Goal: Task Accomplishment & Management: Manage account settings

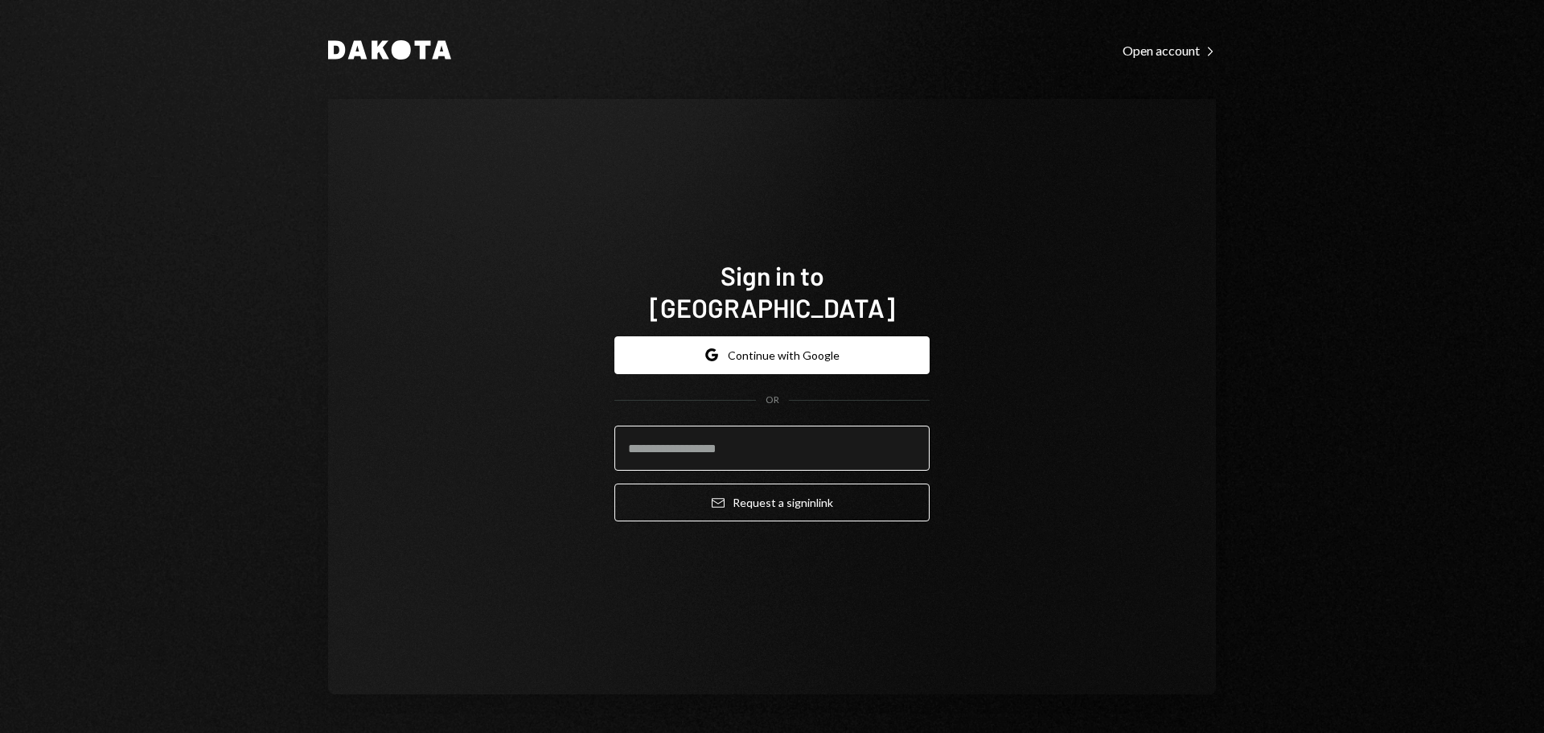
click at [715, 436] on input "email" at bounding box center [771, 447] width 315 height 45
click at [708, 434] on input "email" at bounding box center [771, 447] width 315 height 45
drag, startPoint x: 708, startPoint y: 433, endPoint x: 732, endPoint y: 433, distance: 24.1
click at [708, 433] on input "email" at bounding box center [771, 447] width 315 height 45
click at [0, 732] on com-1password-button at bounding box center [0, 733] width 0 height 0
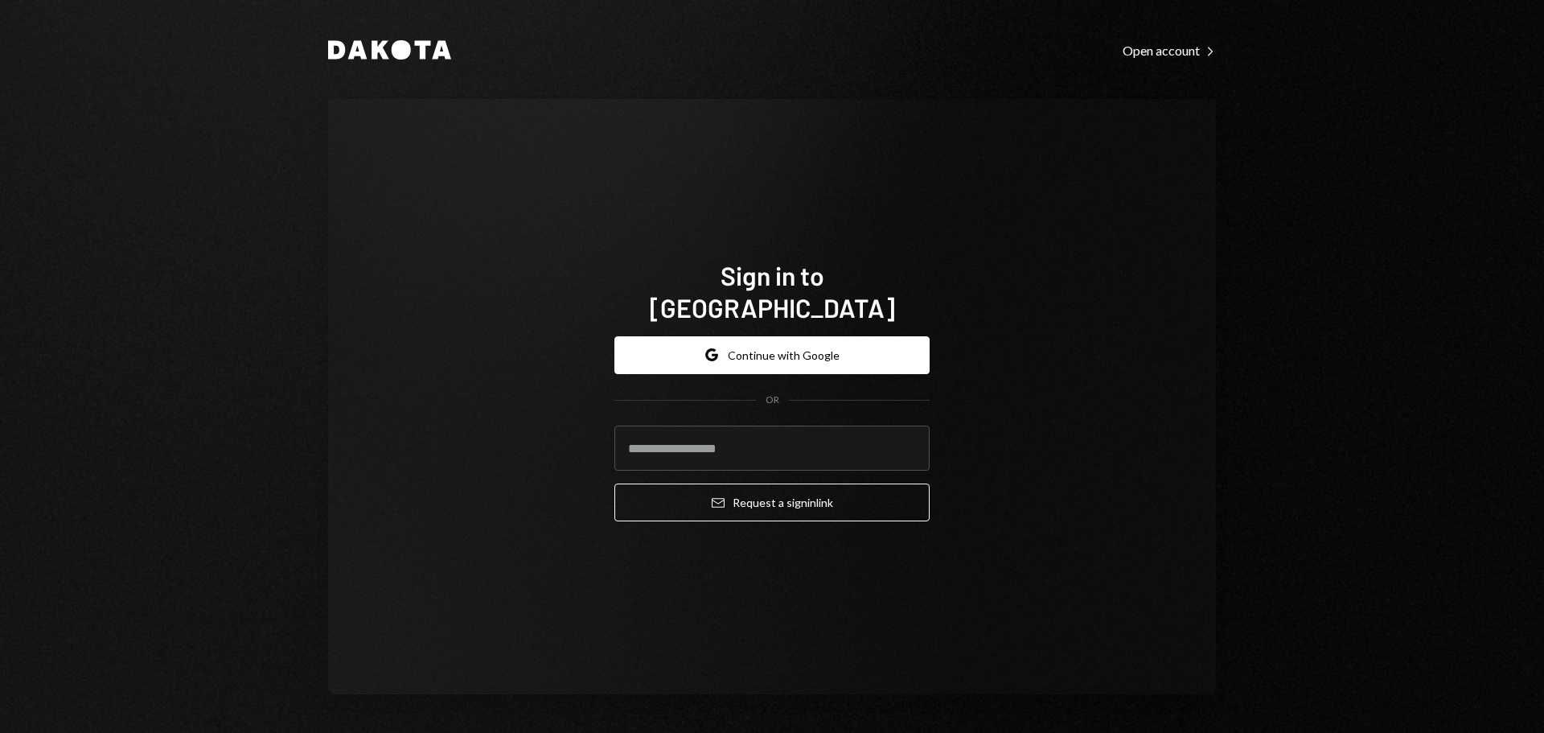
type input "**********"
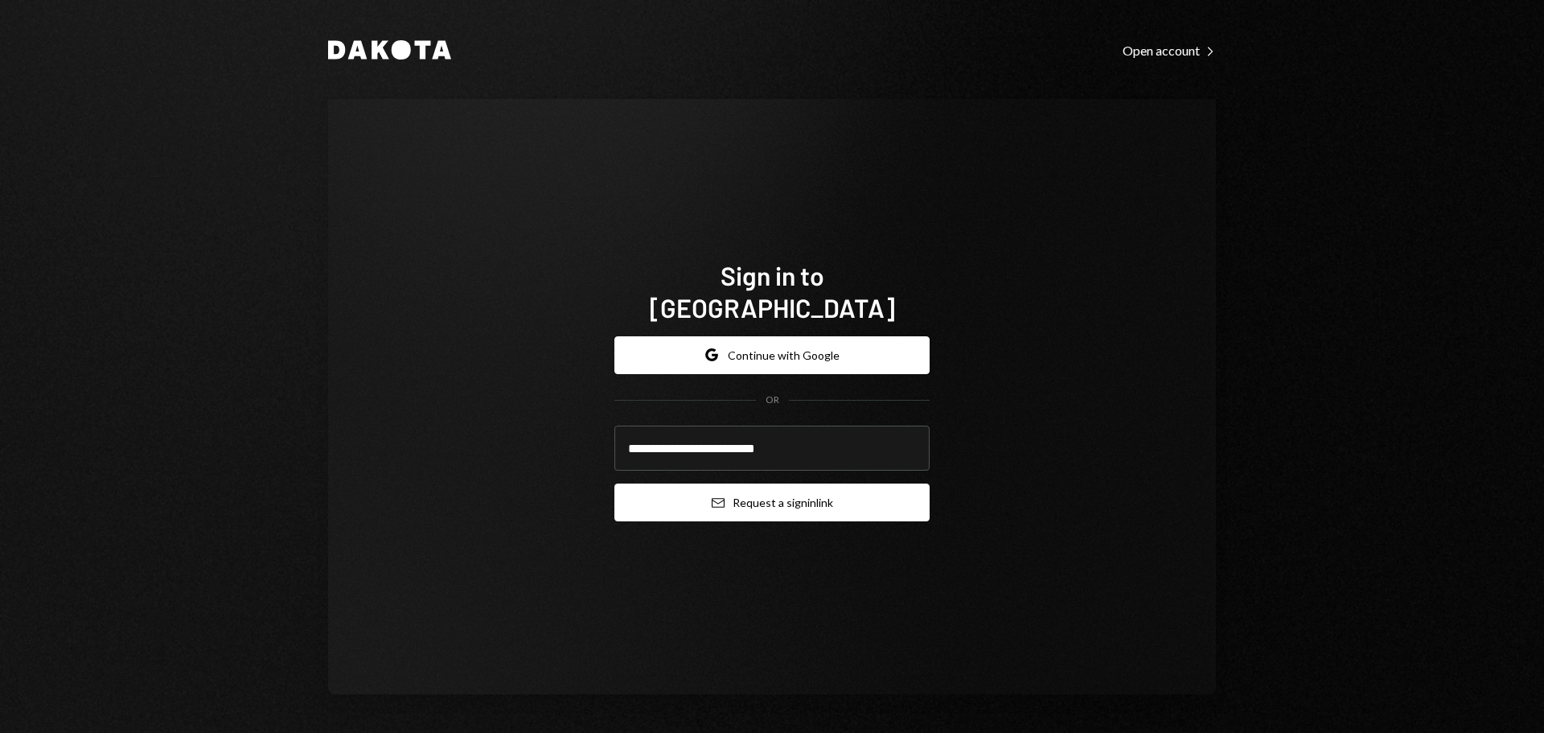
click at [767, 484] on button "Email Request a sign in link" at bounding box center [771, 502] width 315 height 38
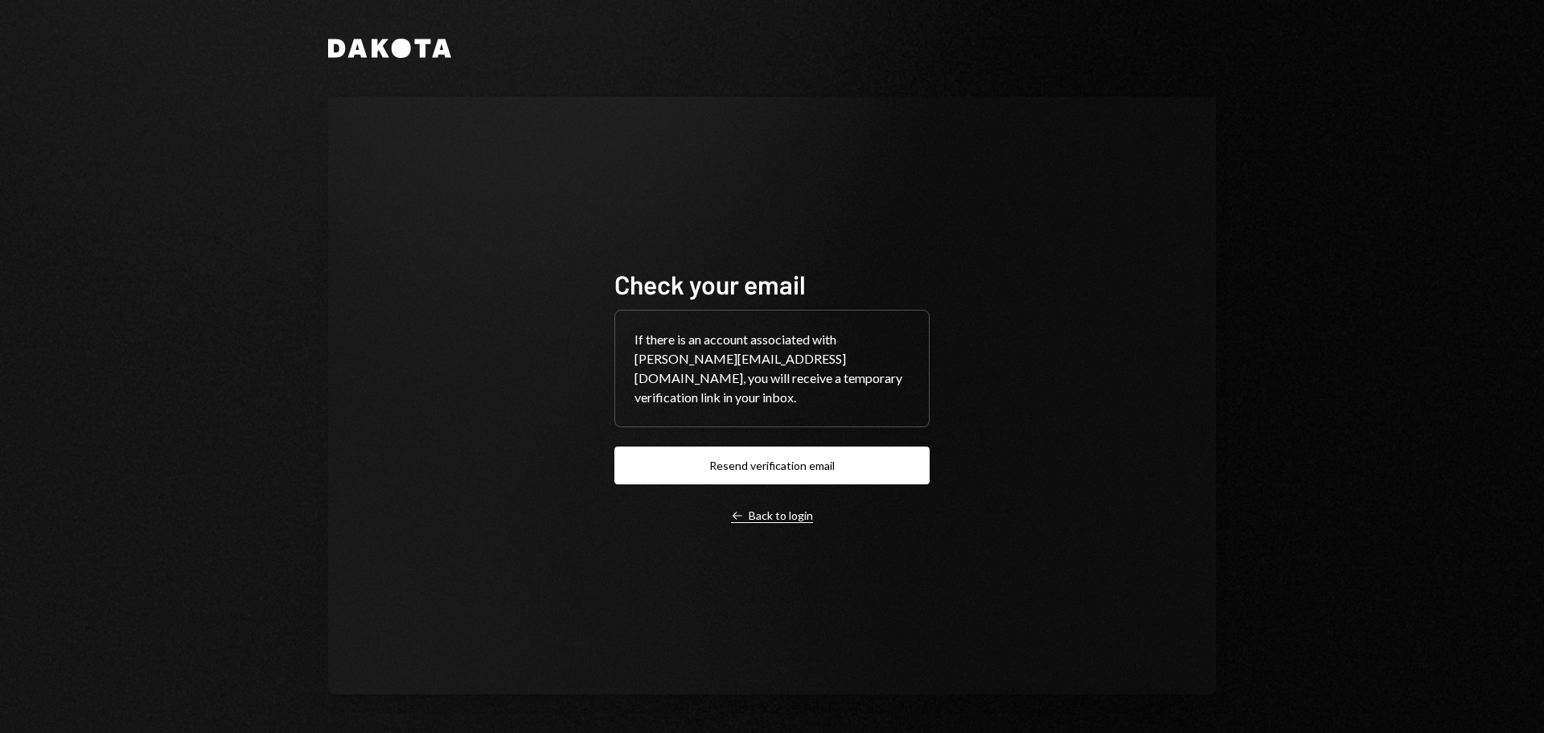
click at [743, 509] on icon "Left Arrow" at bounding box center [737, 515] width 13 height 13
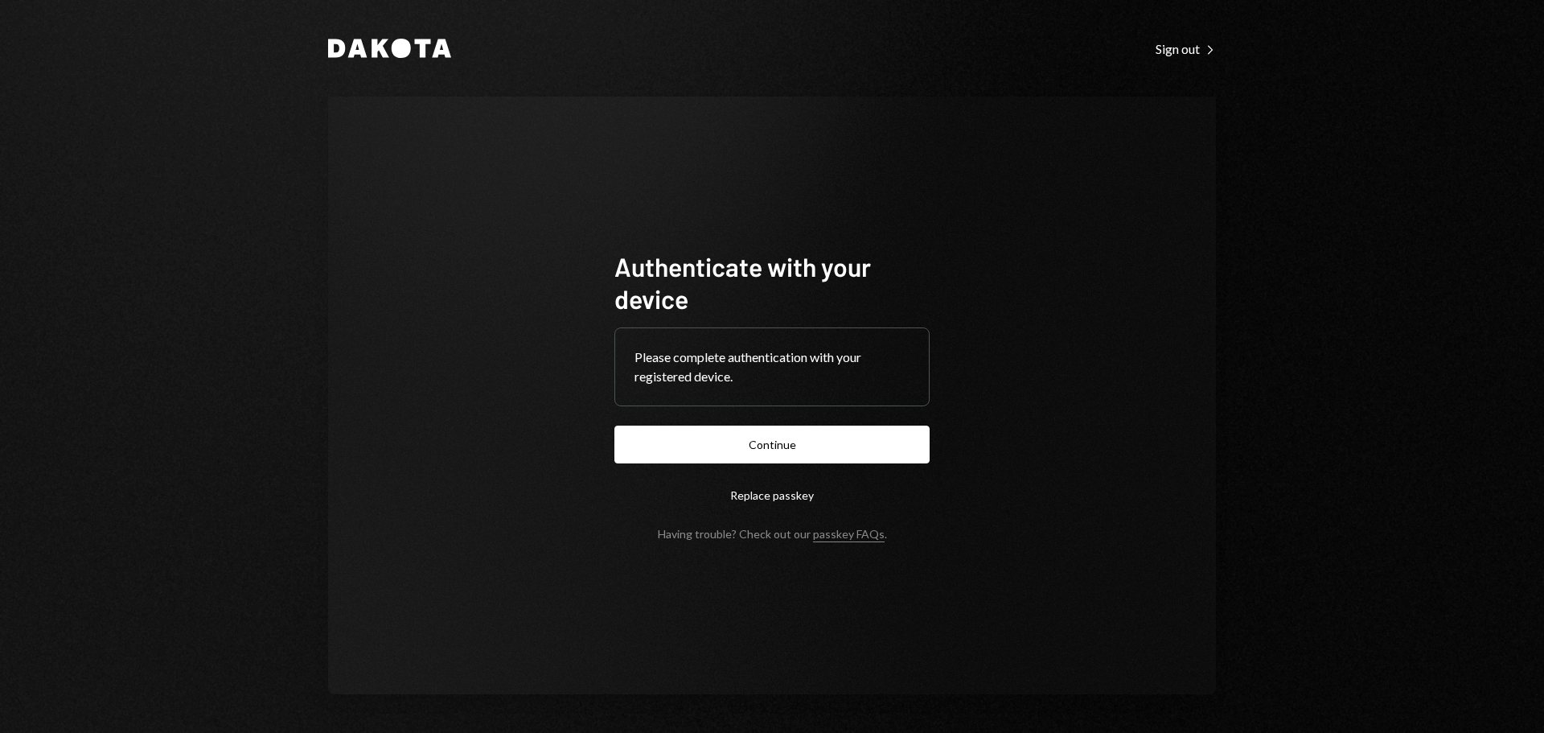
click at [736, 443] on button "Continue" at bounding box center [771, 444] width 315 height 38
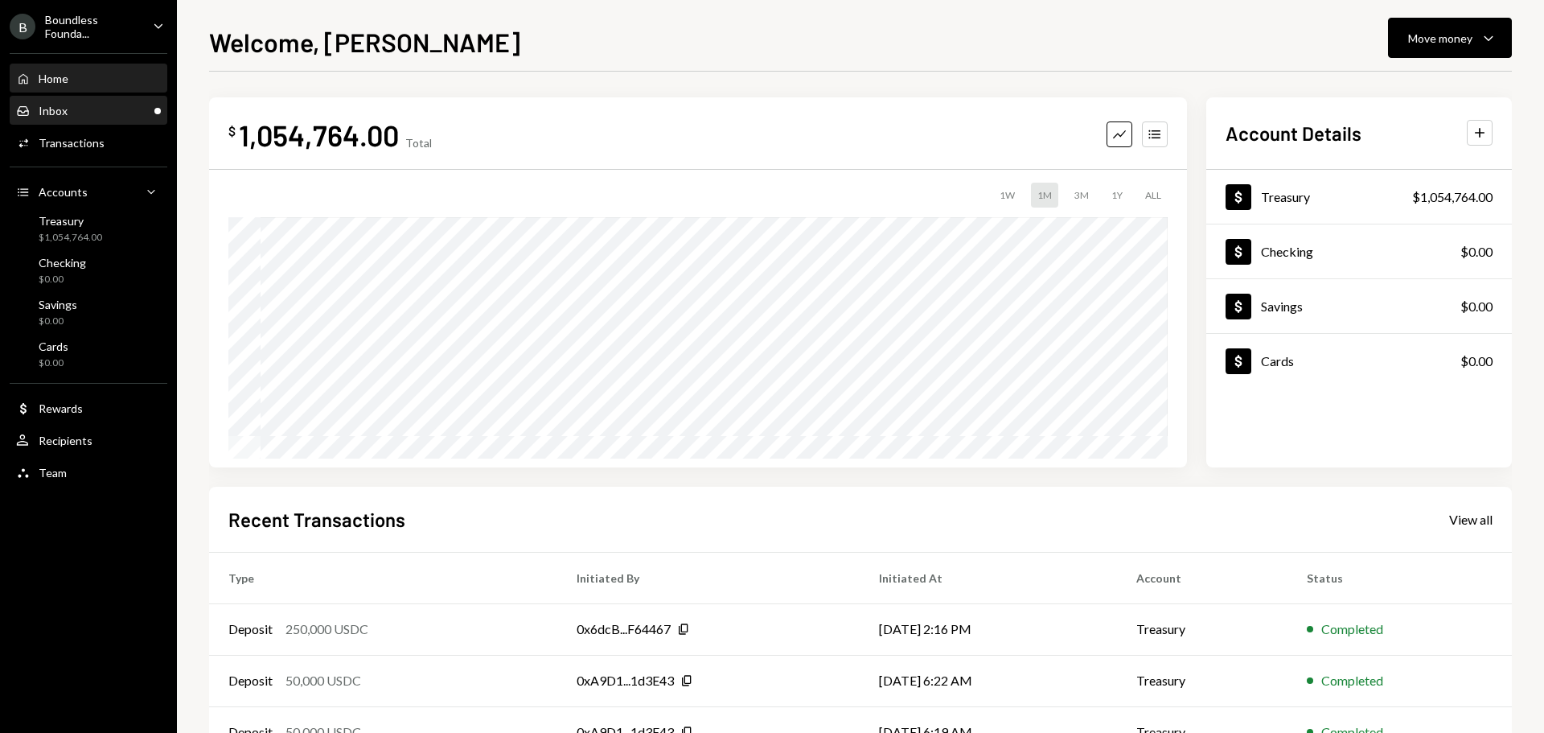
click at [47, 112] on div "Inbox" at bounding box center [53, 111] width 29 height 14
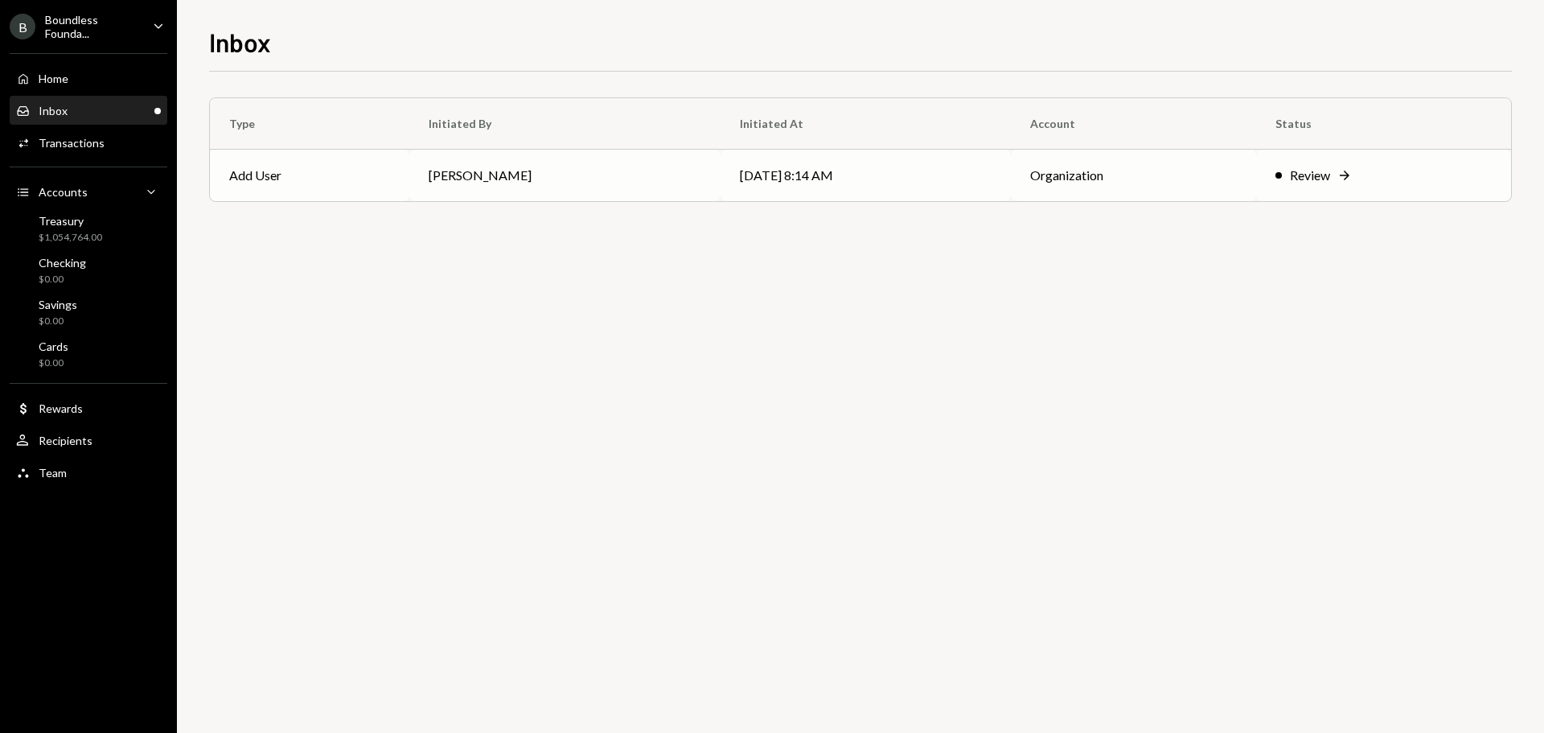
click at [466, 165] on td "[PERSON_NAME]" at bounding box center [564, 175] width 311 height 51
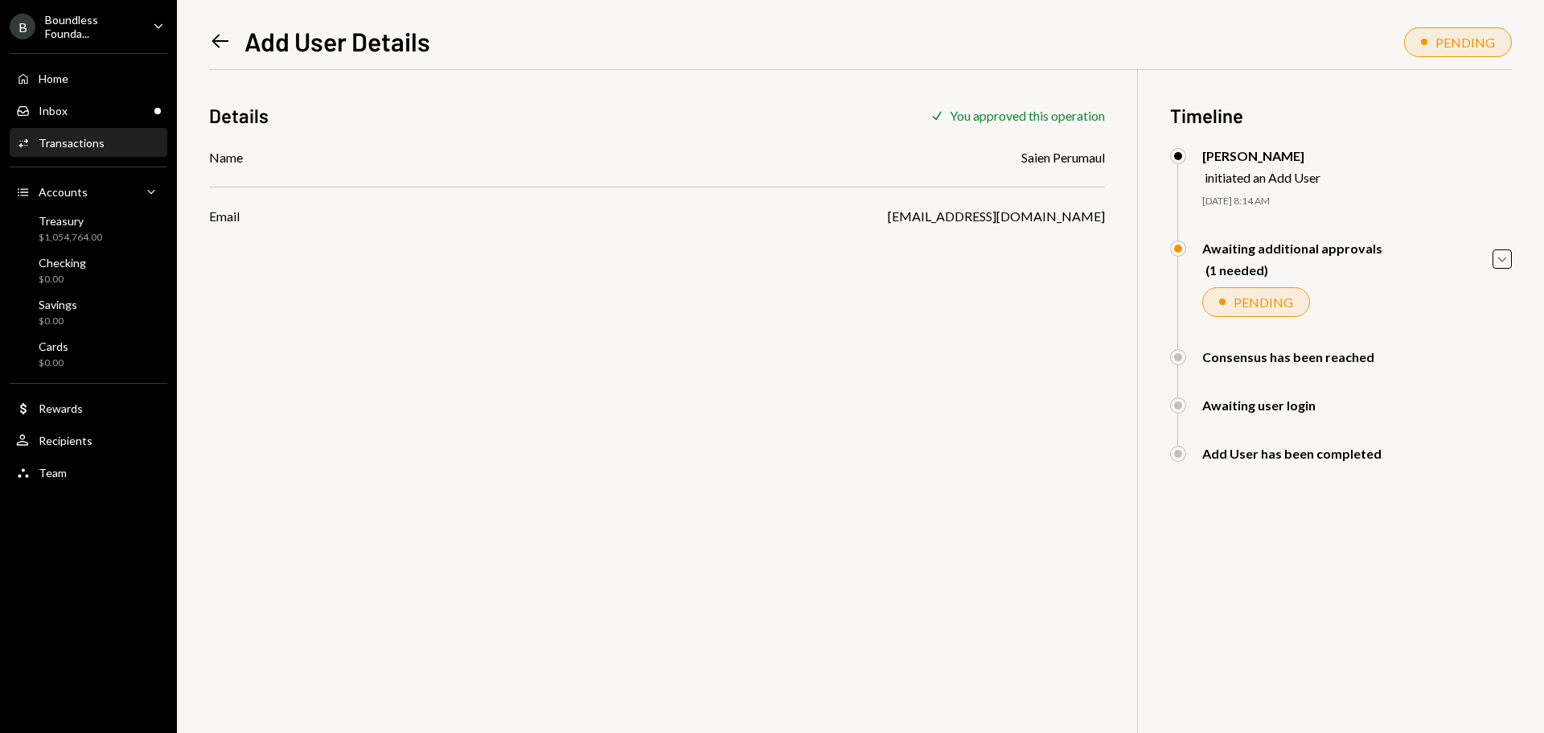
drag, startPoint x: 199, startPoint y: 27, endPoint x: 196, endPoint y: 35, distance: 8.4
click at [199, 31] on div "Left Arrow Add User Details PENDING Details Check You approved this operation N…" at bounding box center [860, 366] width 1367 height 733
click at [49, 107] on div "Inbox" at bounding box center [53, 111] width 29 height 14
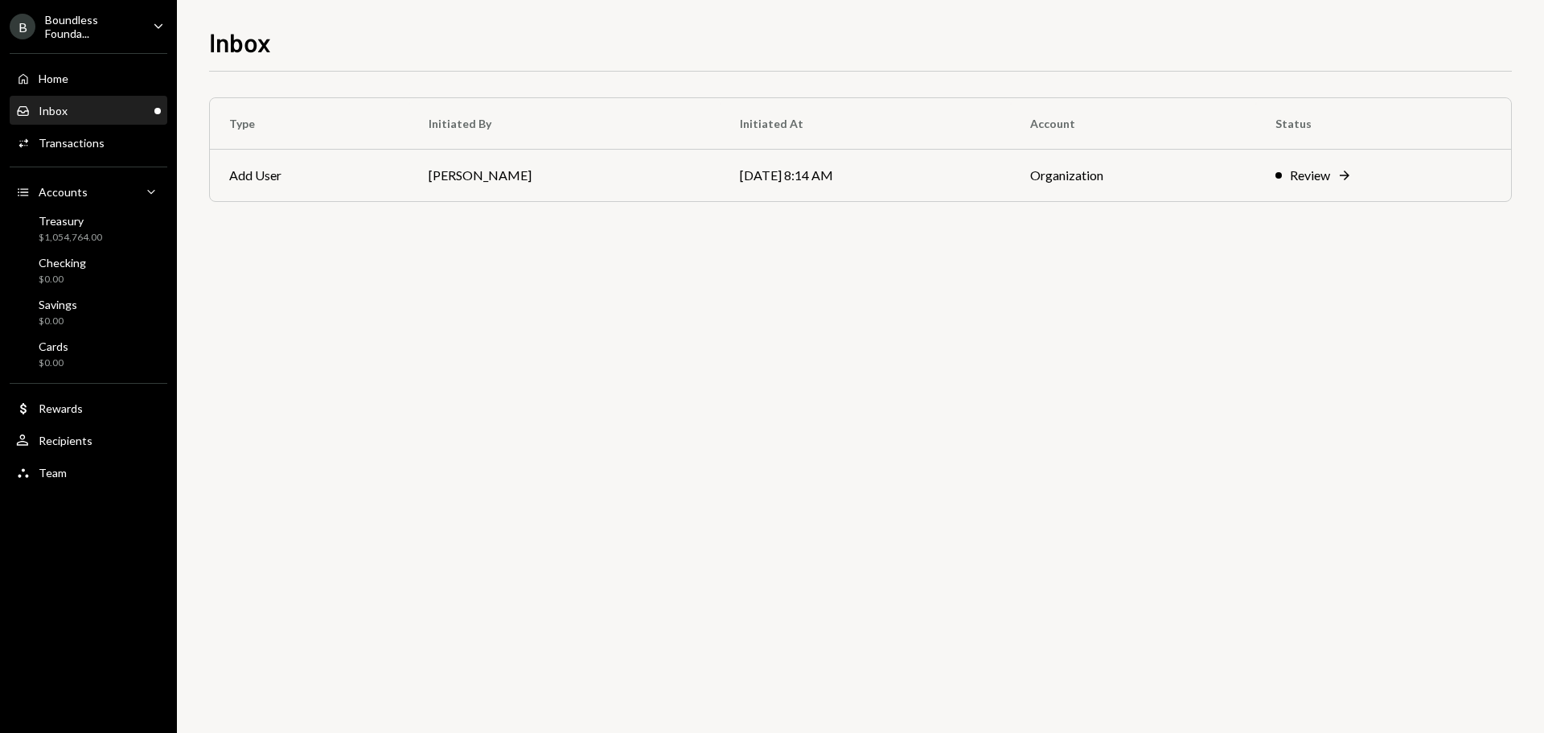
click at [56, 105] on div "Inbox" at bounding box center [53, 111] width 29 height 14
click at [85, 234] on div "$1,054,764.00" at bounding box center [71, 238] width 64 height 14
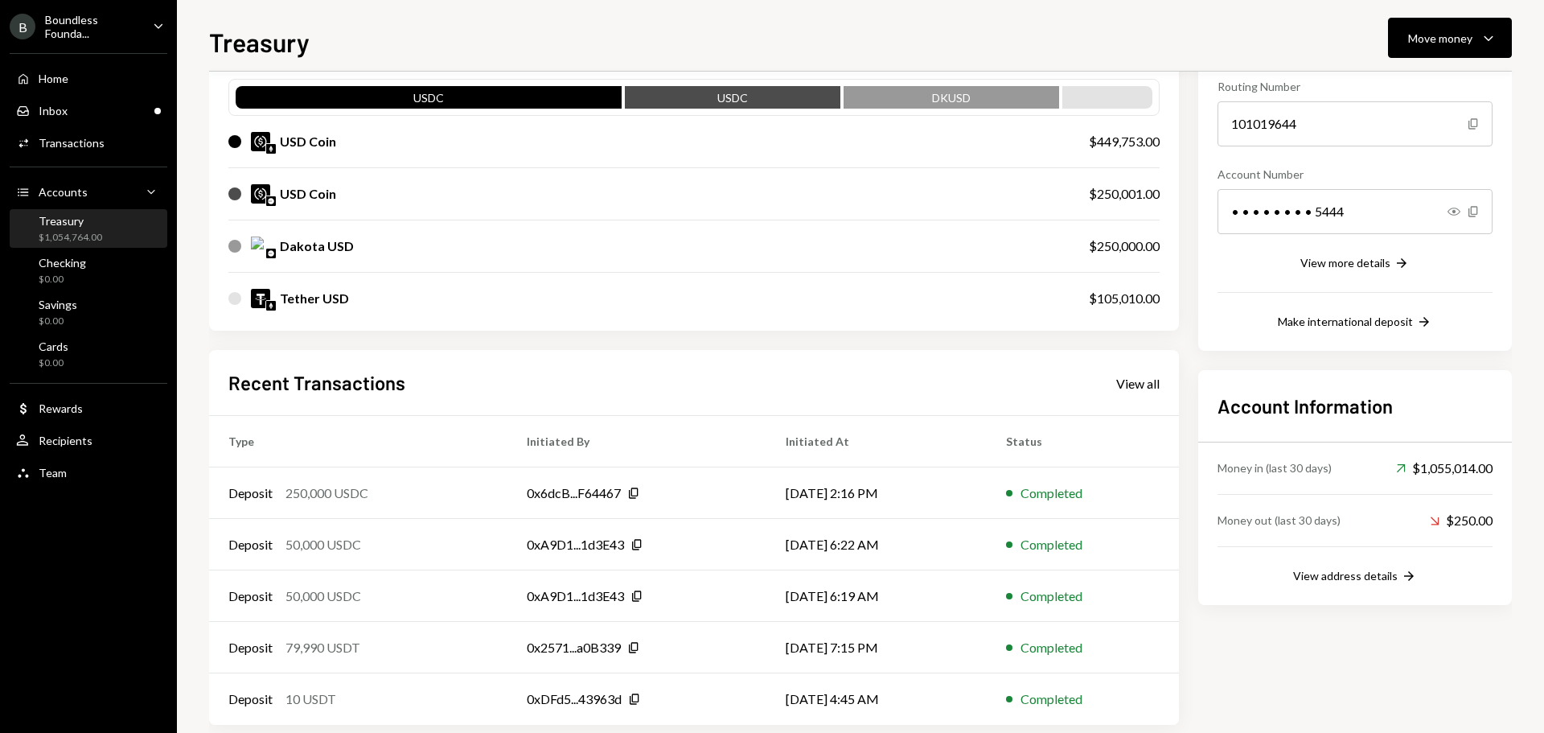
scroll to position [185, 0]
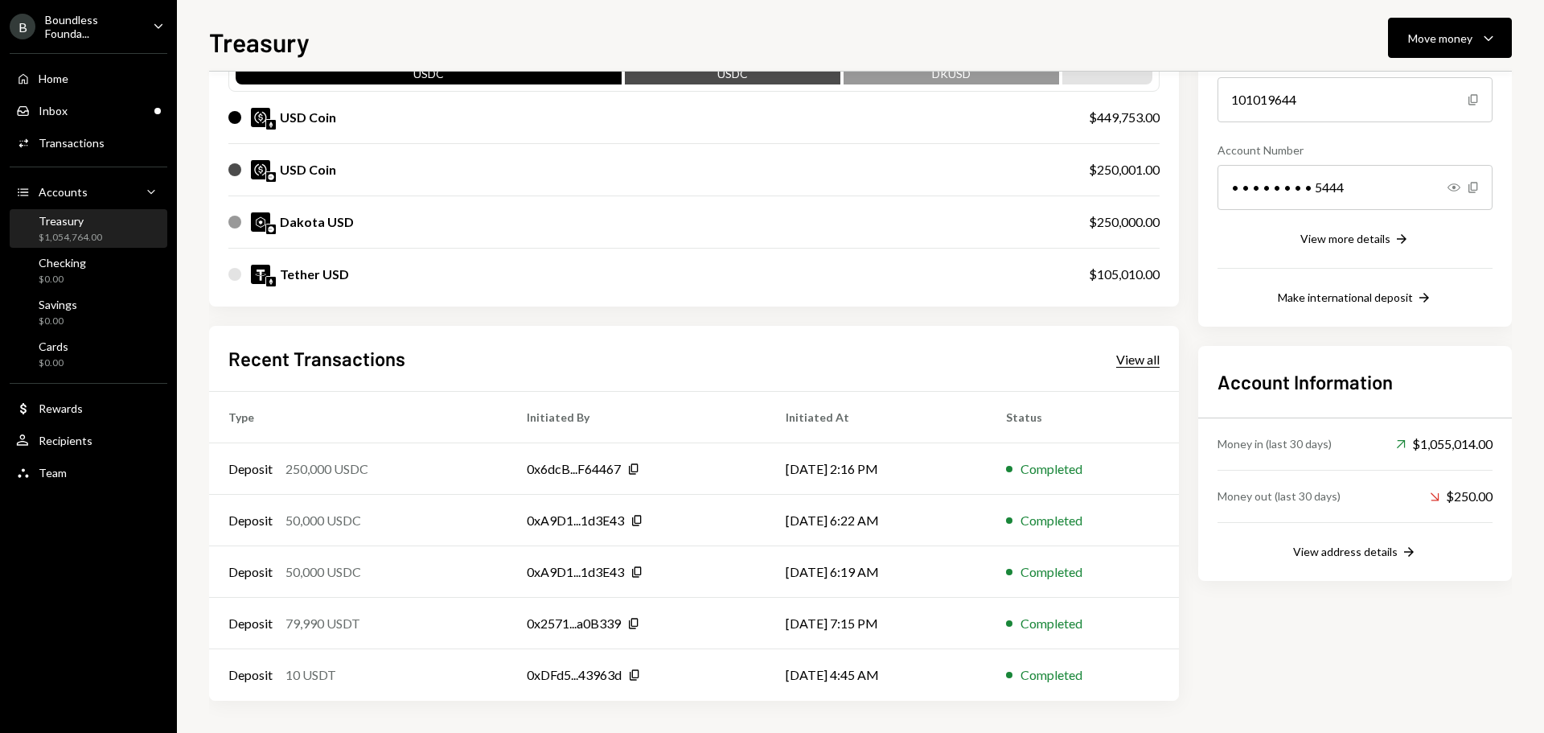
click at [1142, 363] on div "View all" at bounding box center [1137, 359] width 43 height 16
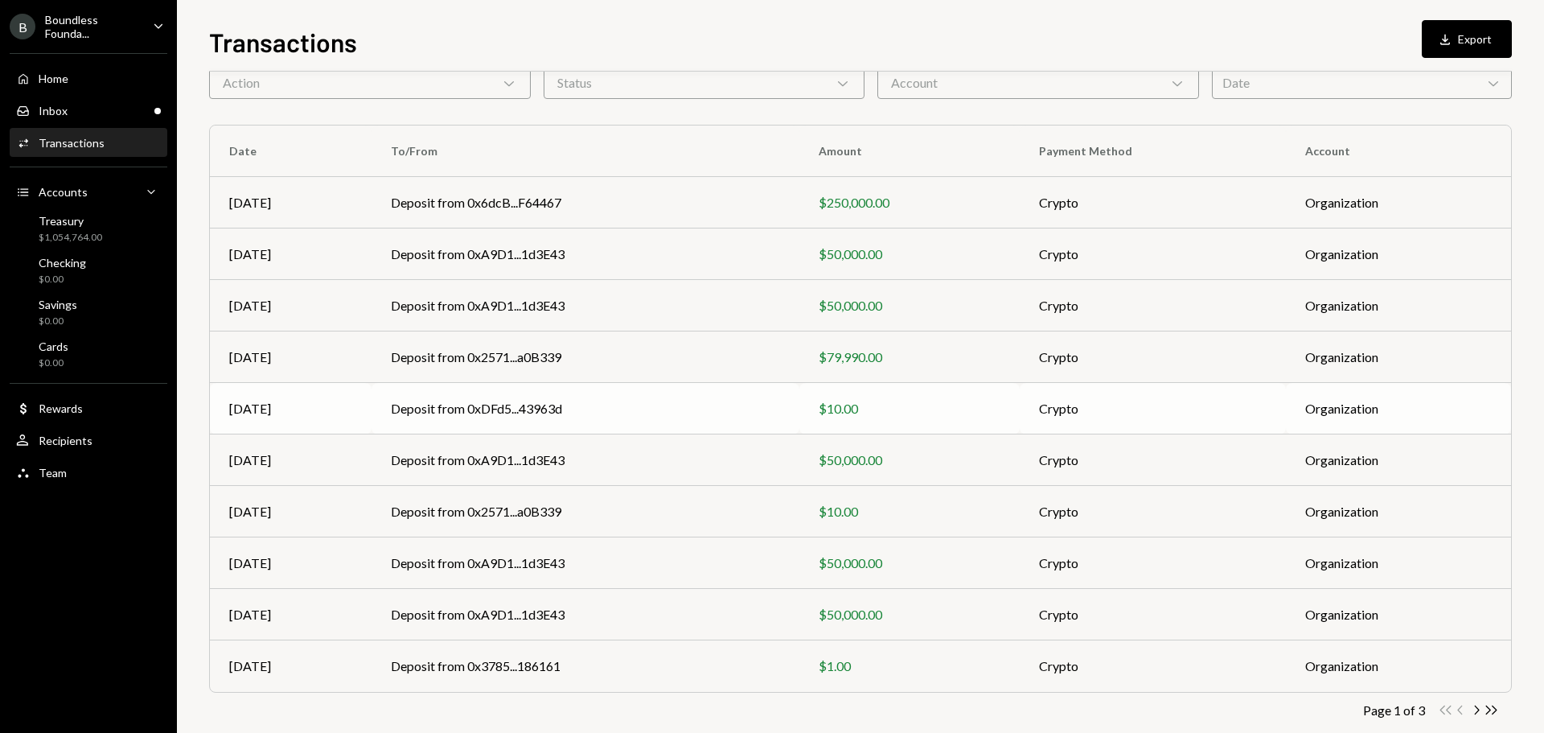
scroll to position [107, 0]
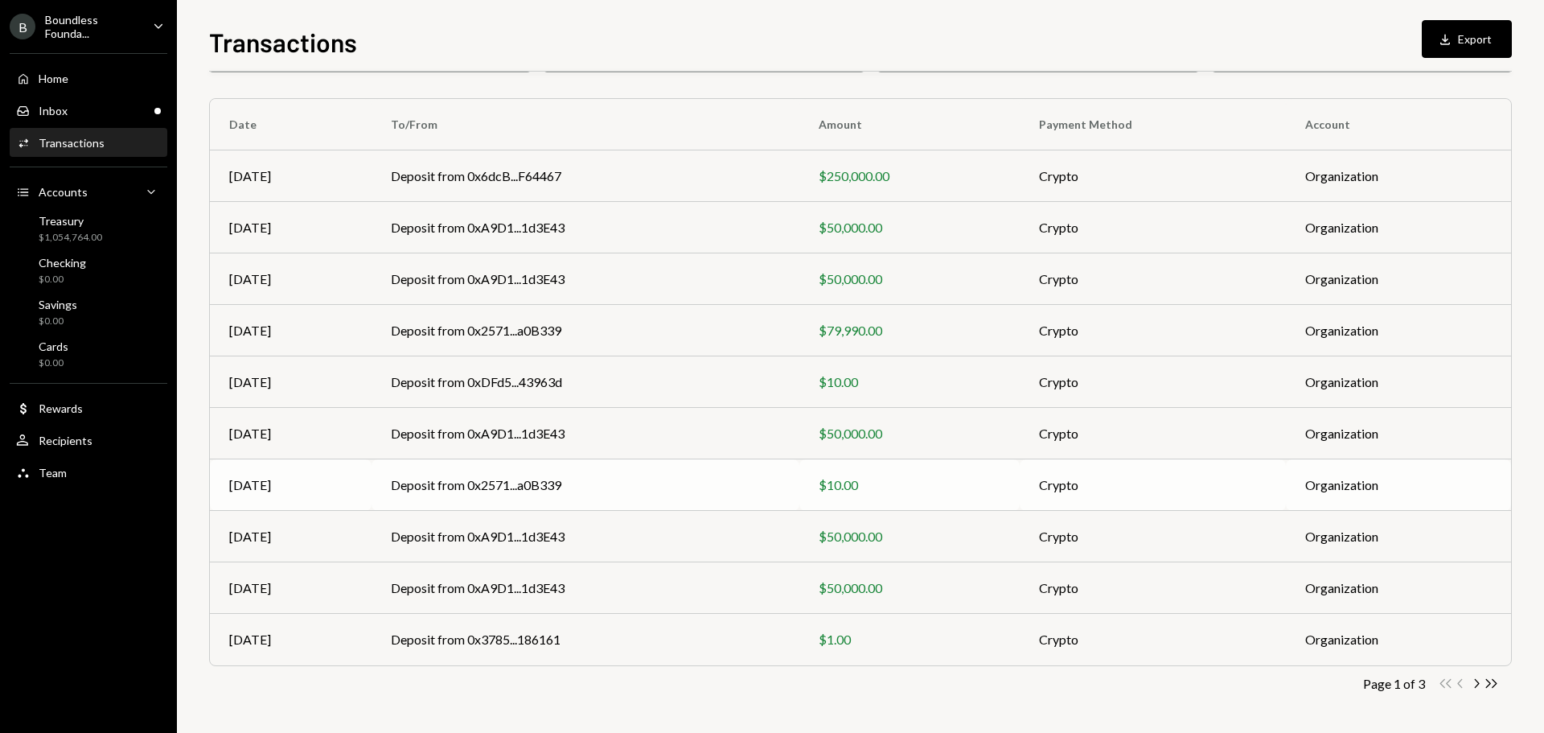
click at [490, 484] on td "Deposit from 0x2571...a0B339" at bounding box center [585, 484] width 428 height 51
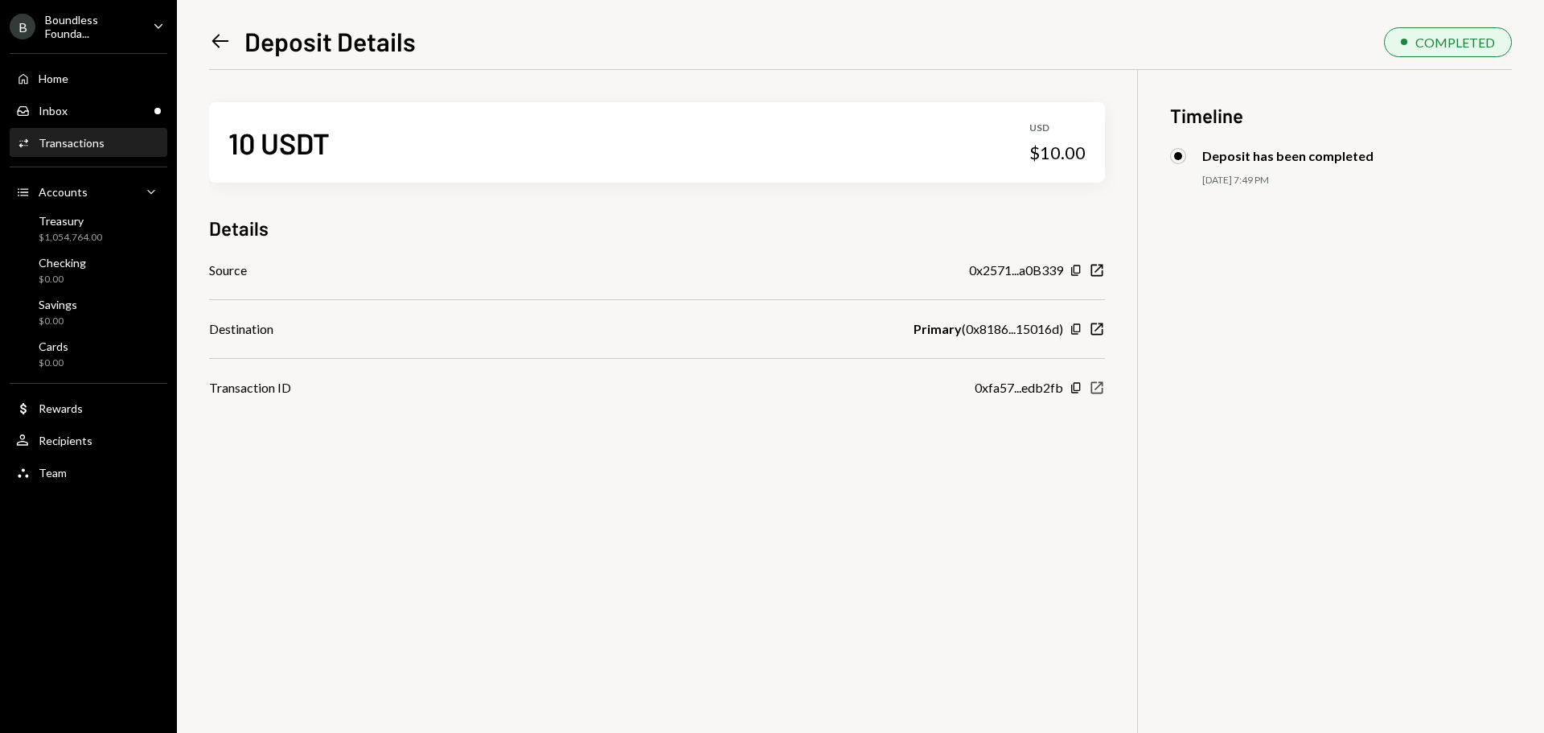
click at [1103, 383] on icon "New Window" at bounding box center [1097, 388] width 16 height 16
click at [220, 40] on icon "Left Arrow" at bounding box center [220, 41] width 23 height 23
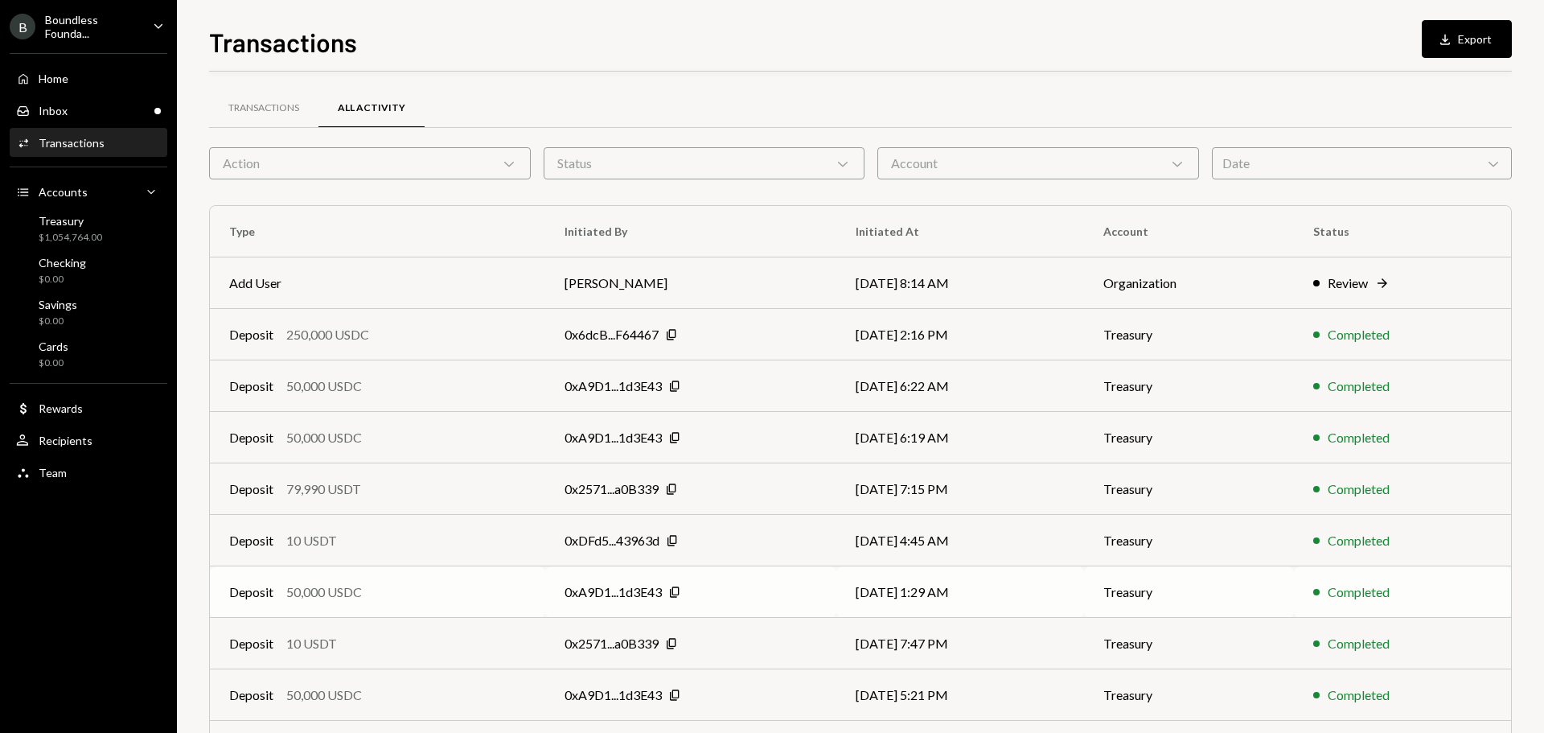
scroll to position [107, 0]
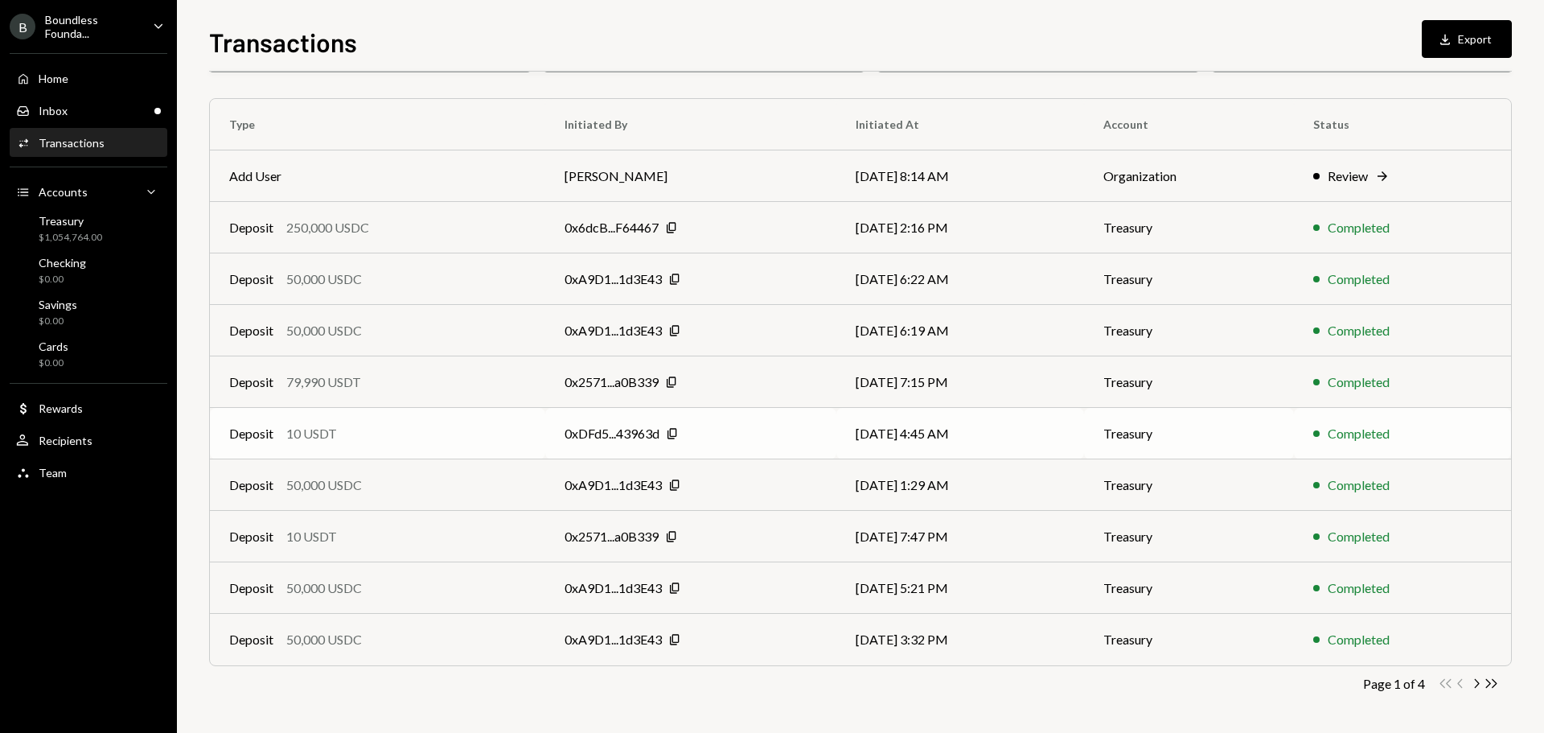
click at [323, 425] on div "10 USDT" at bounding box center [311, 433] width 51 height 19
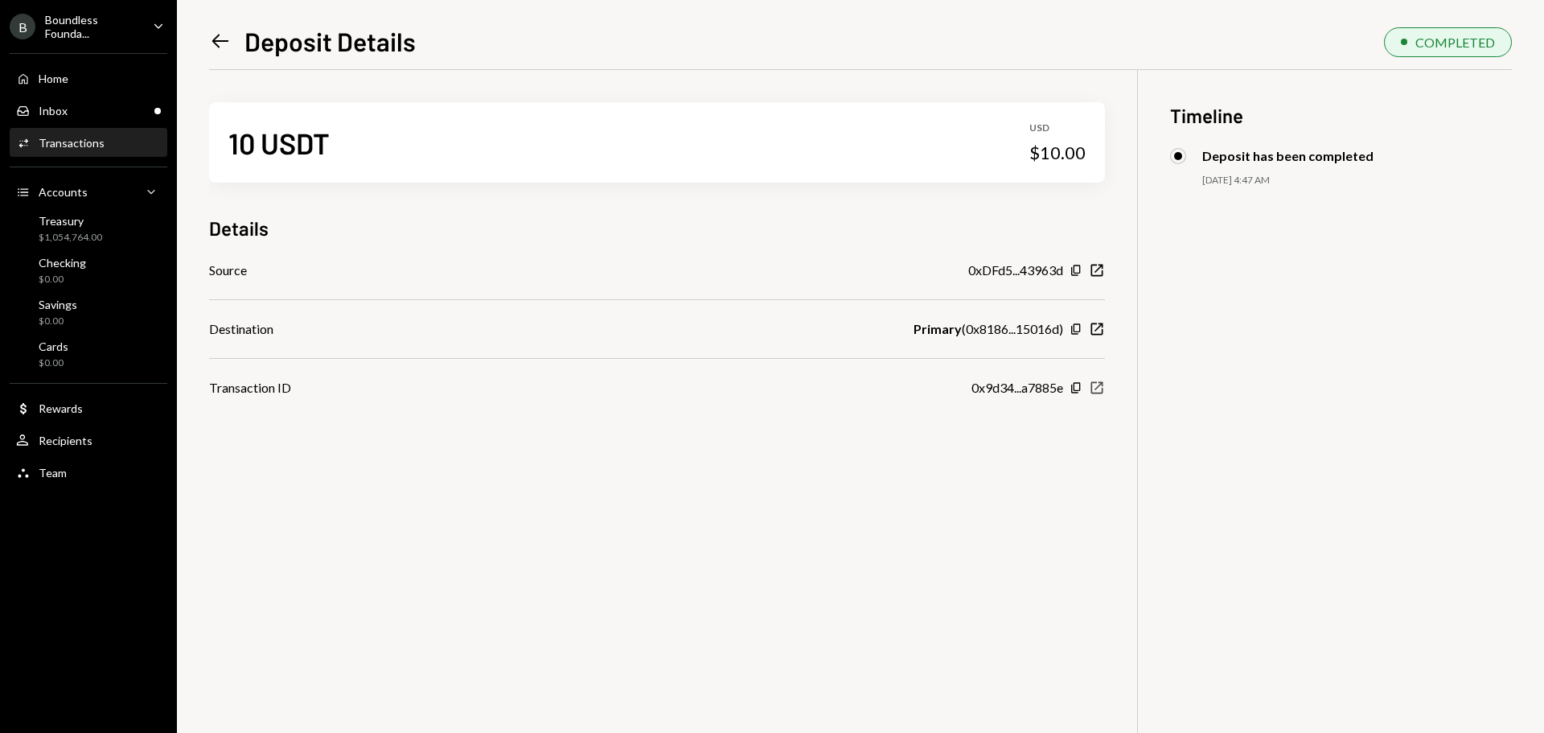
click at [1094, 388] on icon "New Window" at bounding box center [1097, 388] width 16 height 16
click at [83, 117] on div "Inbox Inbox" at bounding box center [88, 111] width 145 height 14
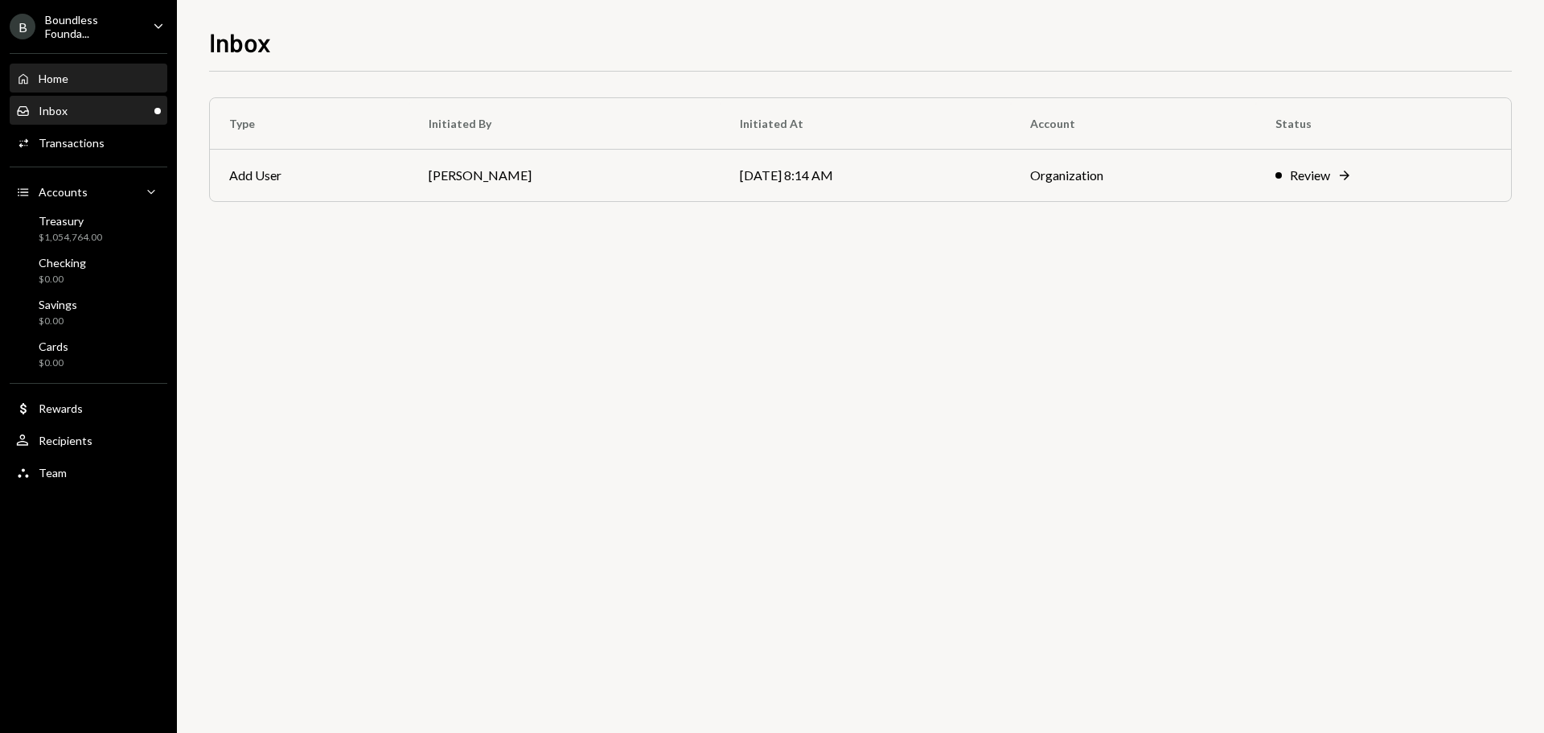
click at [55, 75] on div "Home" at bounding box center [54, 79] width 30 height 14
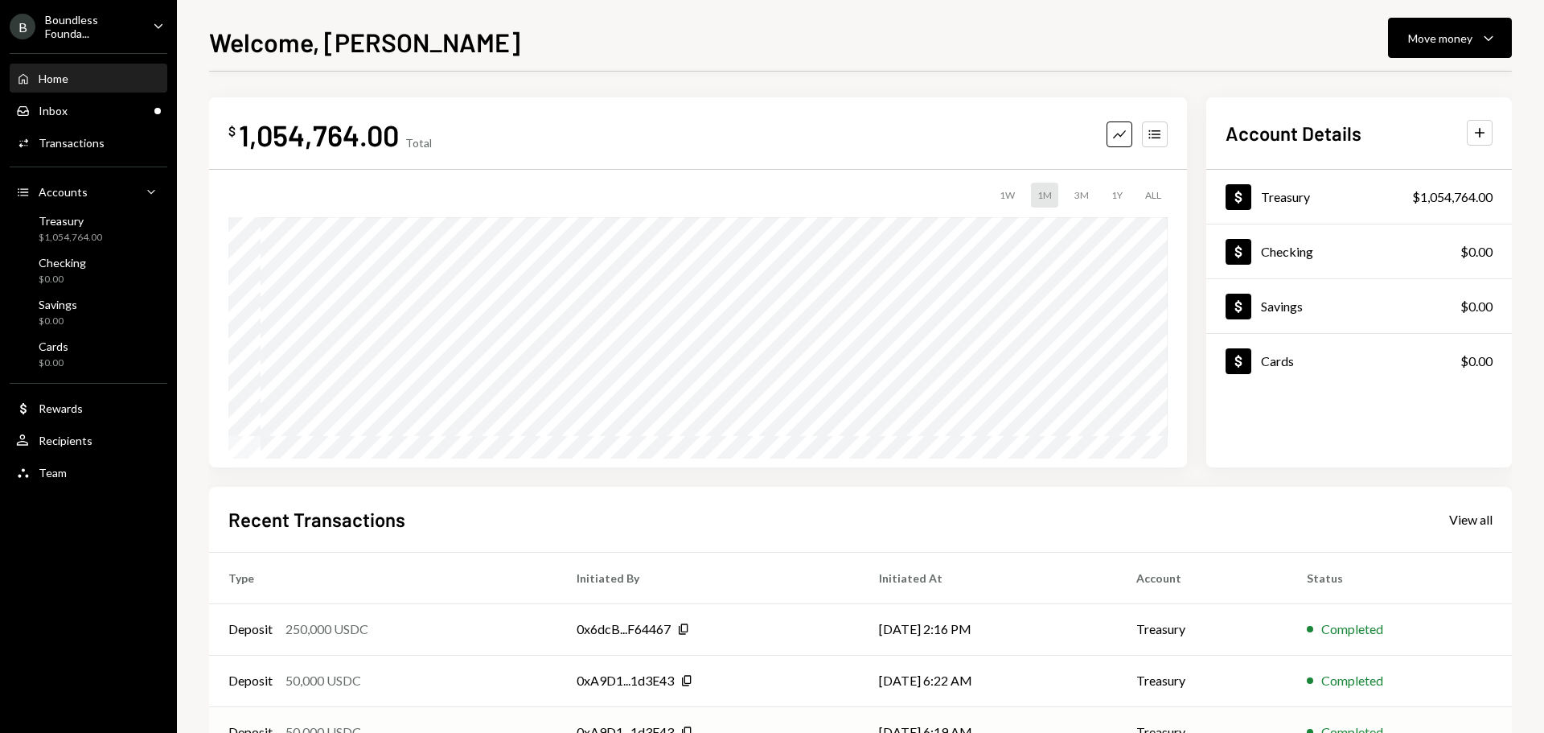
scroll to position [160, 0]
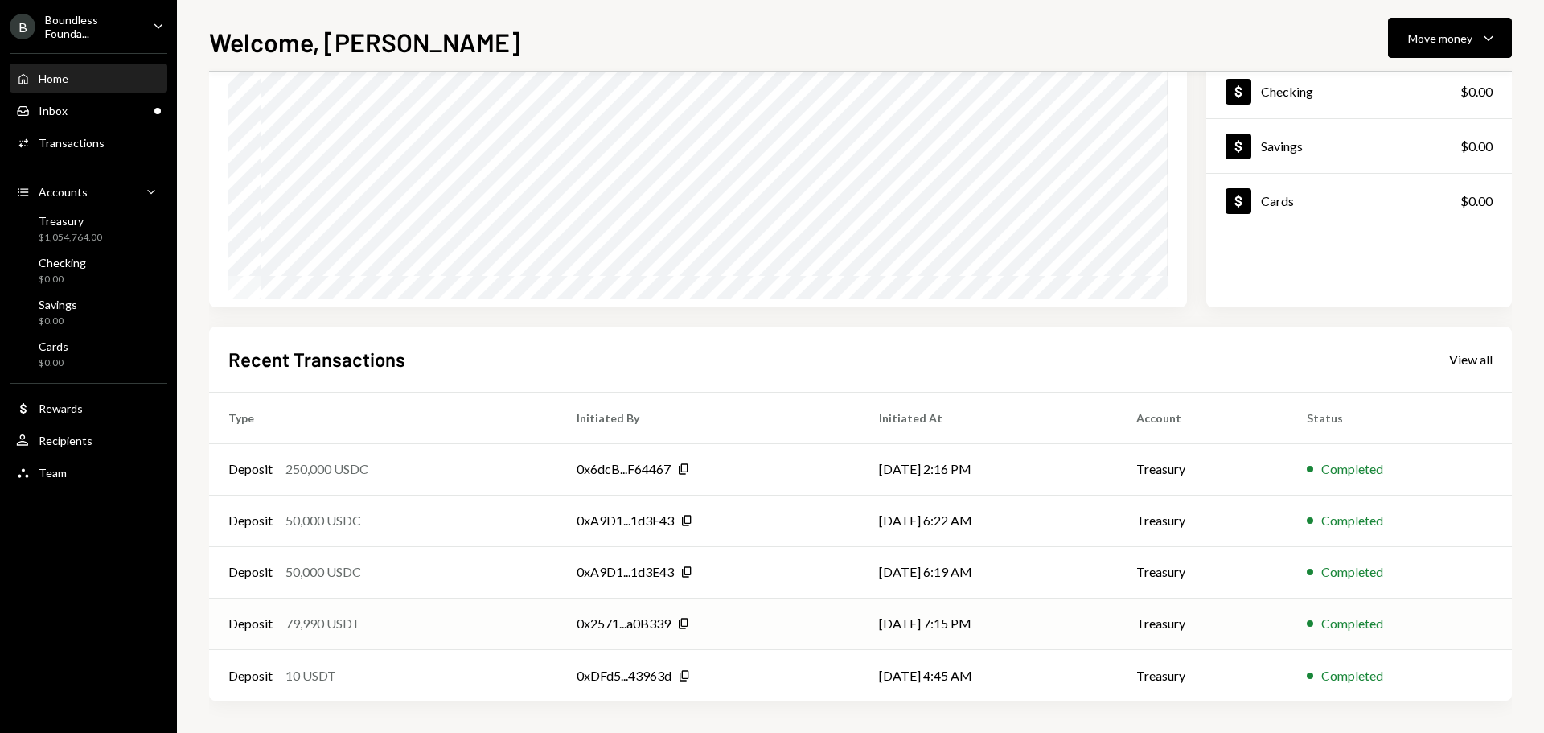
click at [406, 617] on div "Deposit 79,990 USDT" at bounding box center [383, 623] width 310 height 19
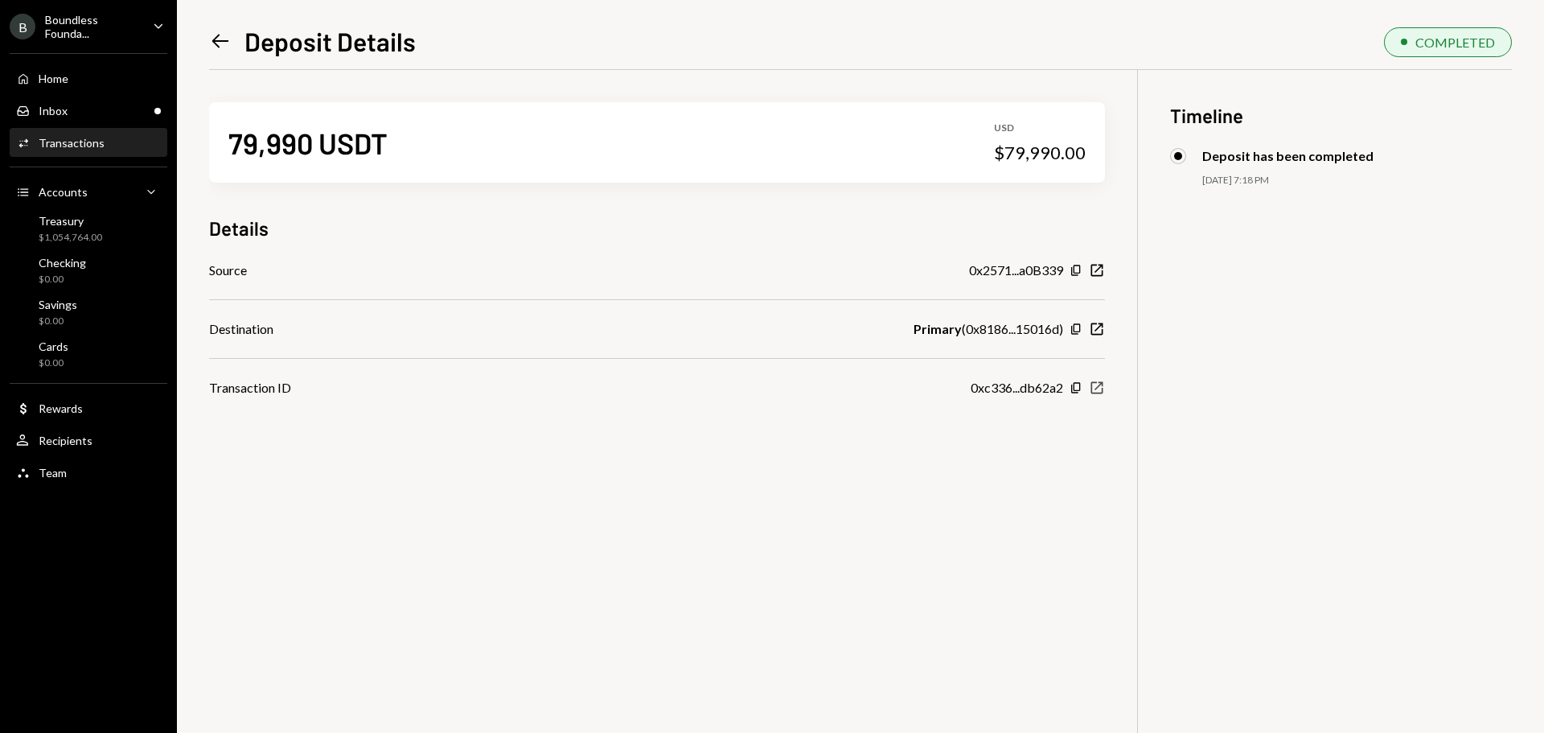
click at [1098, 382] on icon "New Window" at bounding box center [1097, 388] width 16 height 16
click at [219, 36] on icon at bounding box center [220, 42] width 17 height 14
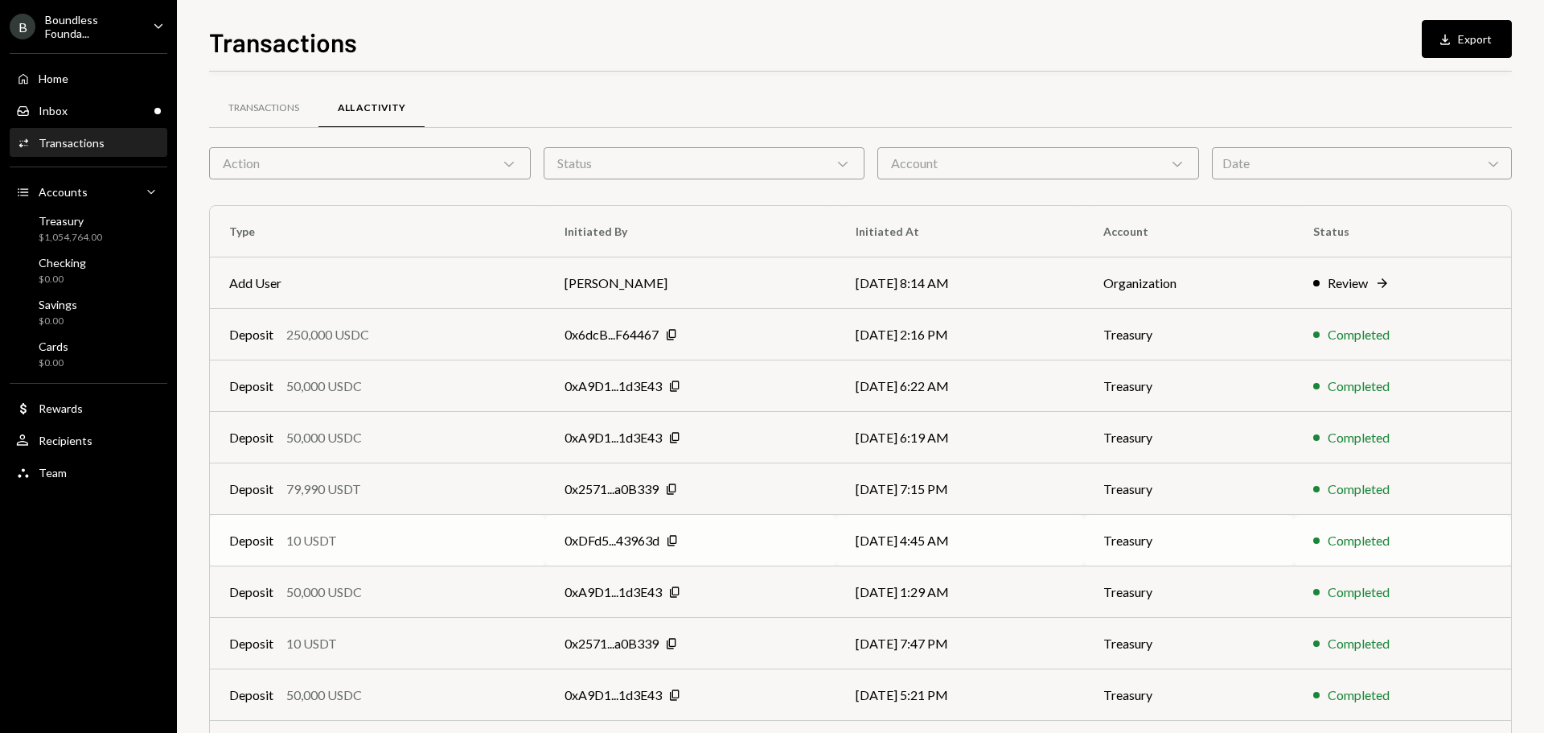
scroll to position [80, 0]
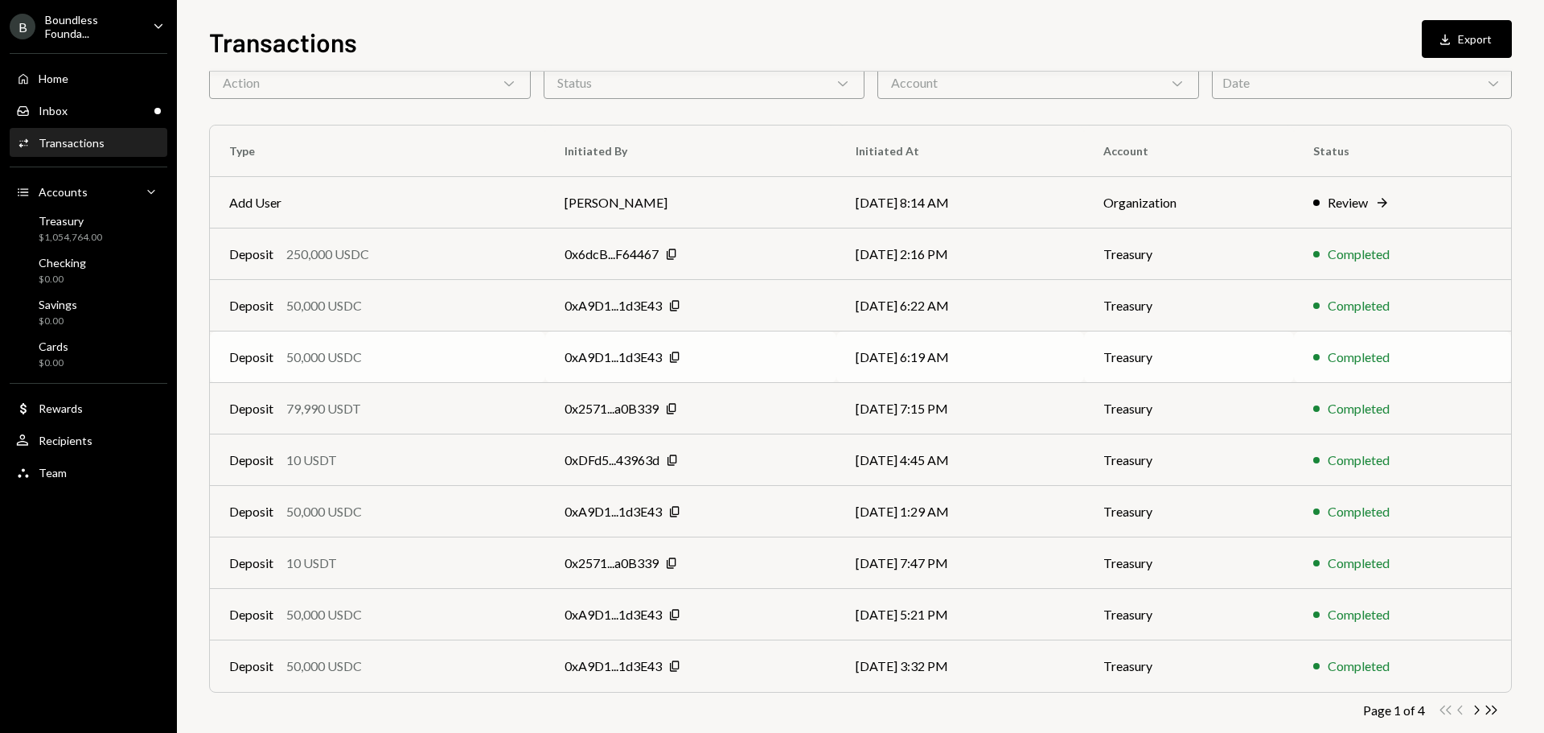
click at [339, 355] on div "50,000 USDC" at bounding box center [324, 356] width 76 height 19
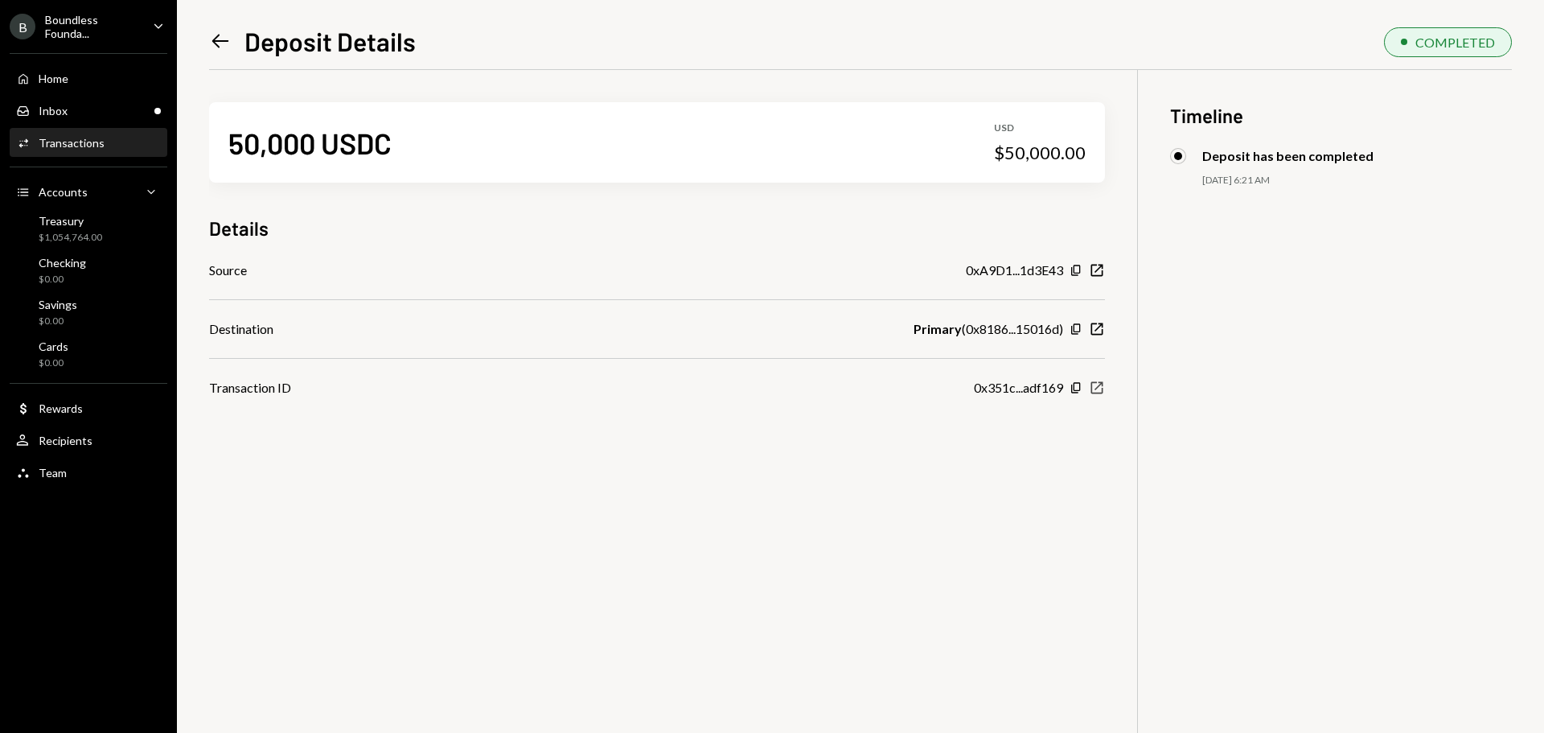
click at [1093, 384] on icon "New Window" at bounding box center [1097, 388] width 16 height 16
click at [224, 36] on icon "Left Arrow" at bounding box center [220, 41] width 23 height 23
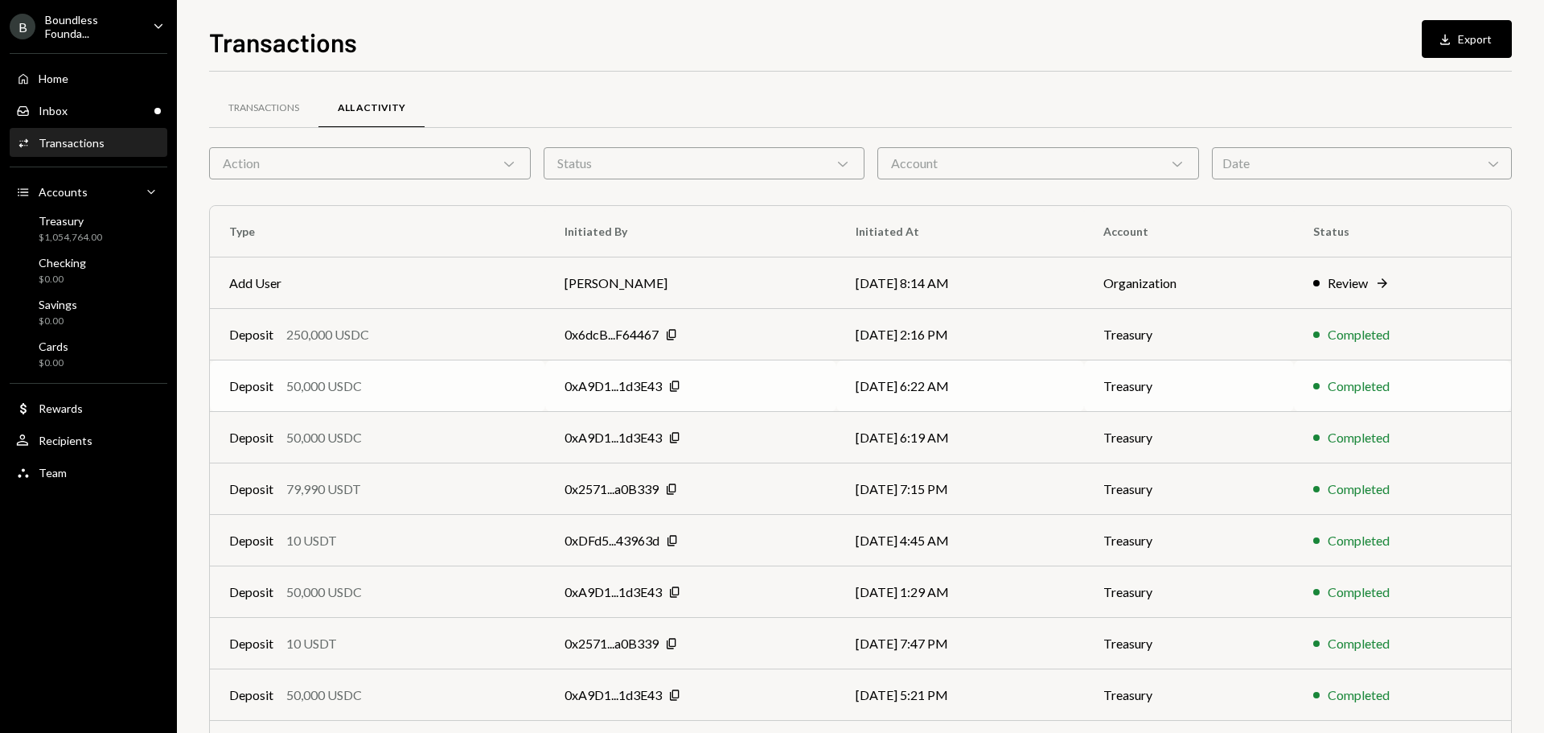
click at [450, 385] on div "Deposit 50,000 USDC" at bounding box center [377, 385] width 297 height 19
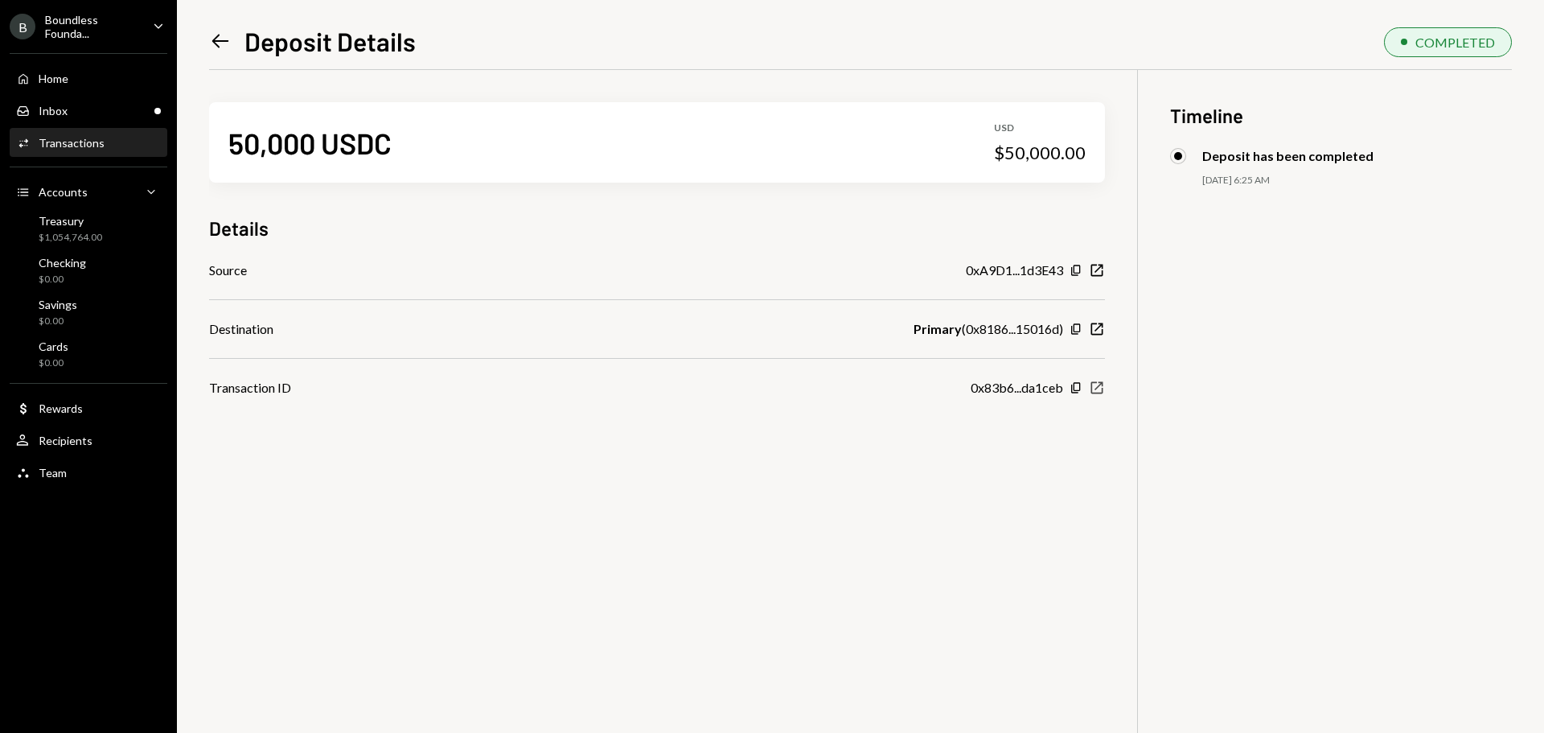
click at [1096, 384] on icon "New Window" at bounding box center [1097, 388] width 16 height 16
click at [211, 32] on icon "Left Arrow" at bounding box center [220, 41] width 23 height 23
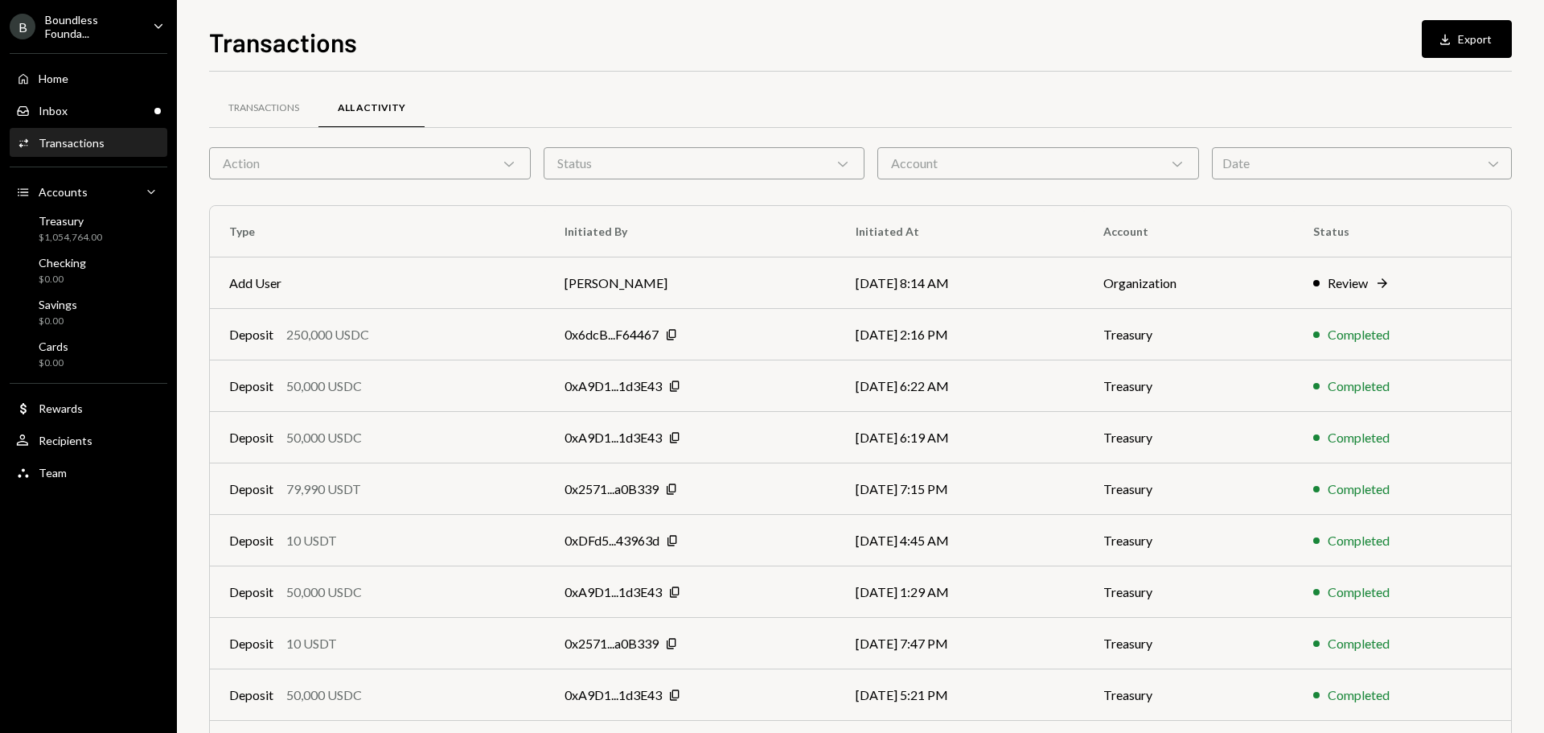
click at [419, 336] on div "Deposit 250,000 USDC" at bounding box center [377, 334] width 297 height 19
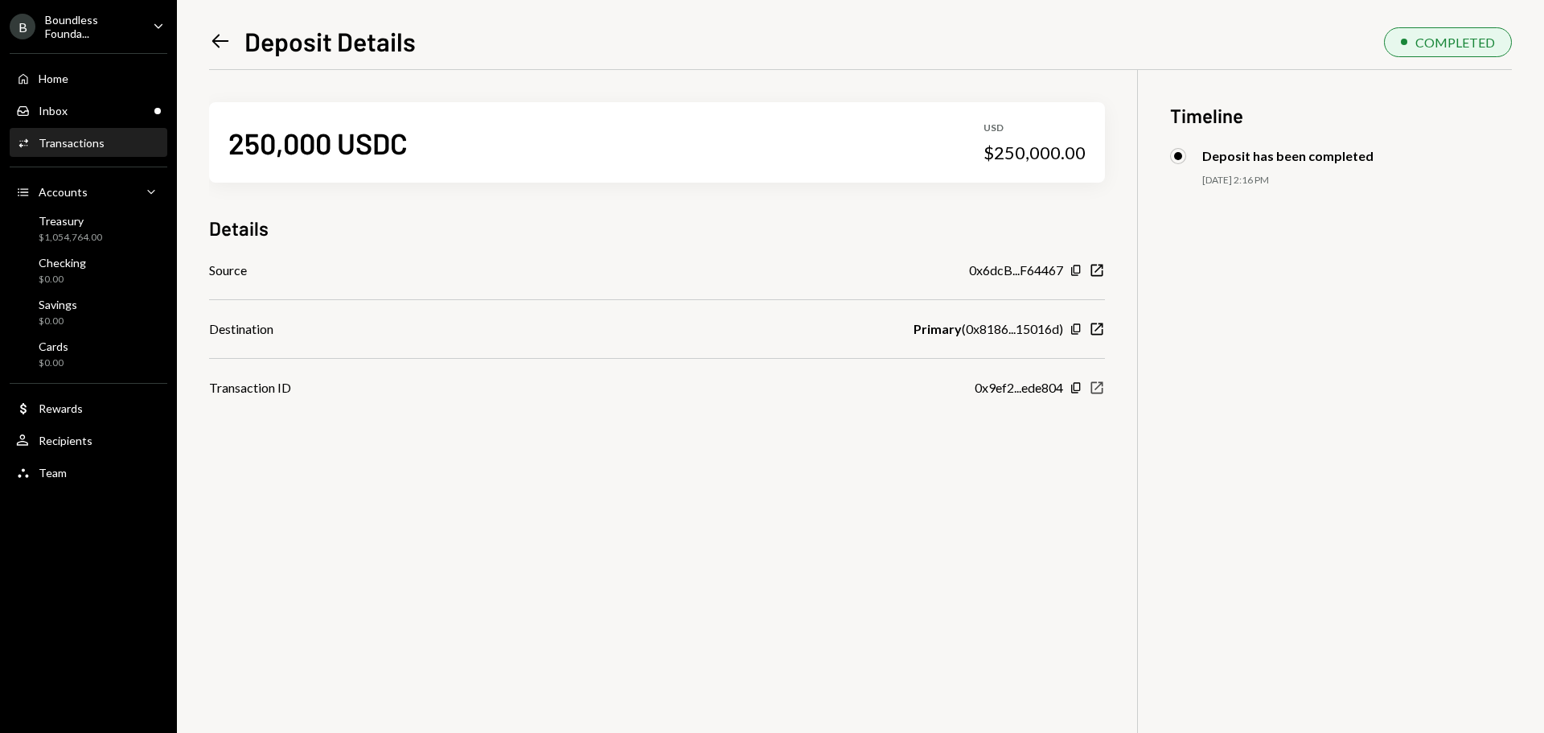
click at [1102, 385] on icon "button" at bounding box center [1097, 388] width 12 height 12
click at [223, 35] on icon "Left Arrow" at bounding box center [220, 41] width 23 height 23
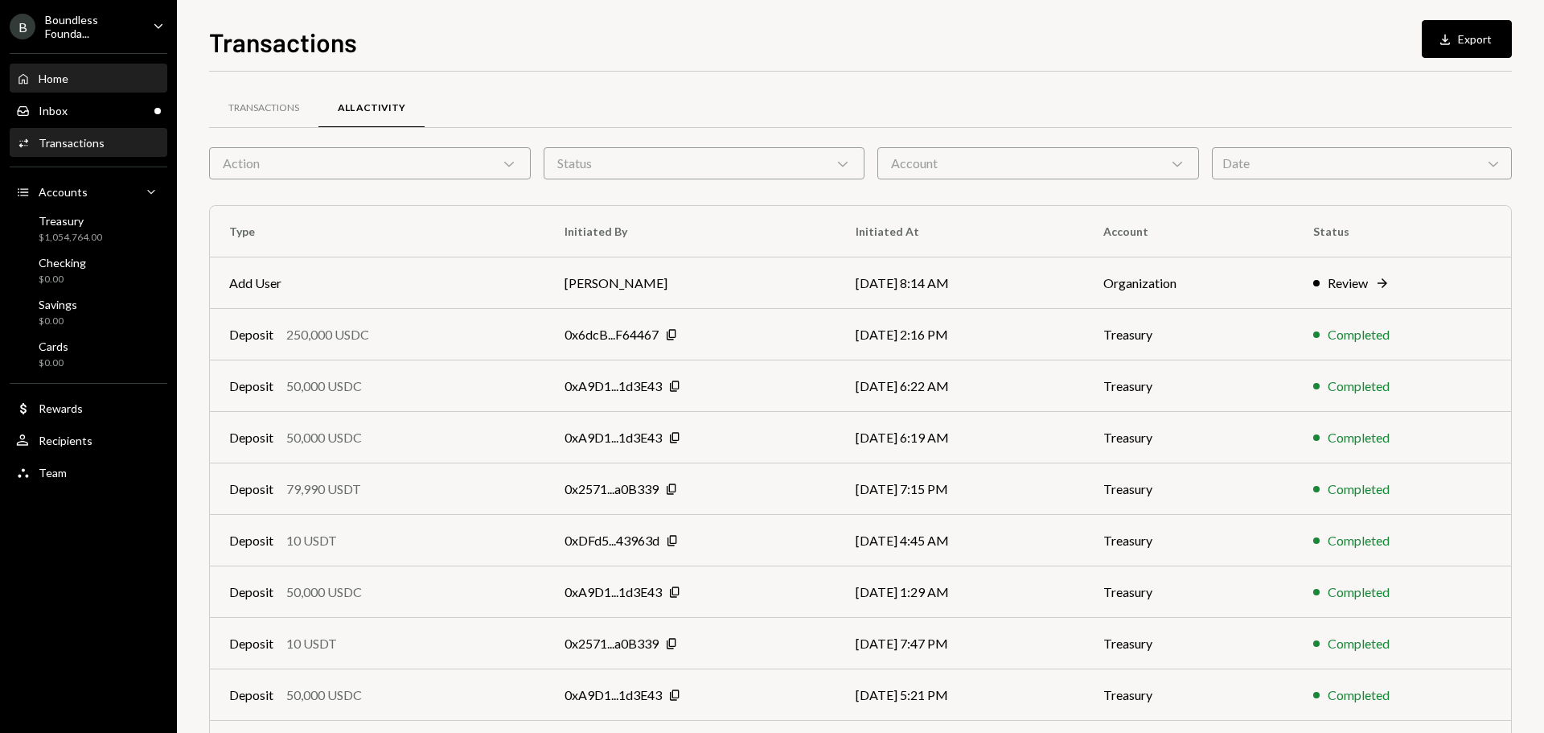
click at [84, 72] on div "Home Home" at bounding box center [88, 79] width 145 height 14
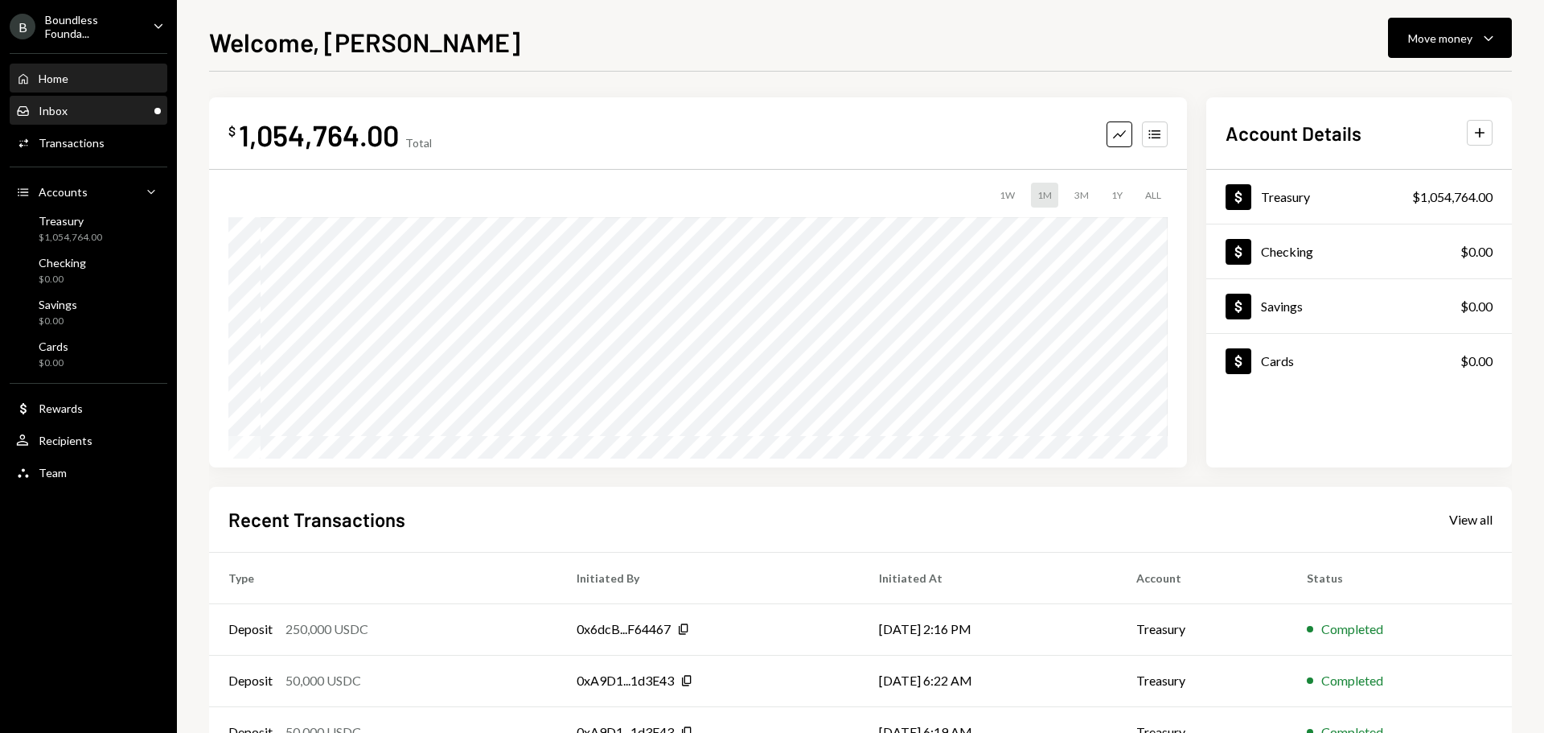
click at [78, 114] on div "Inbox Inbox" at bounding box center [88, 111] width 145 height 14
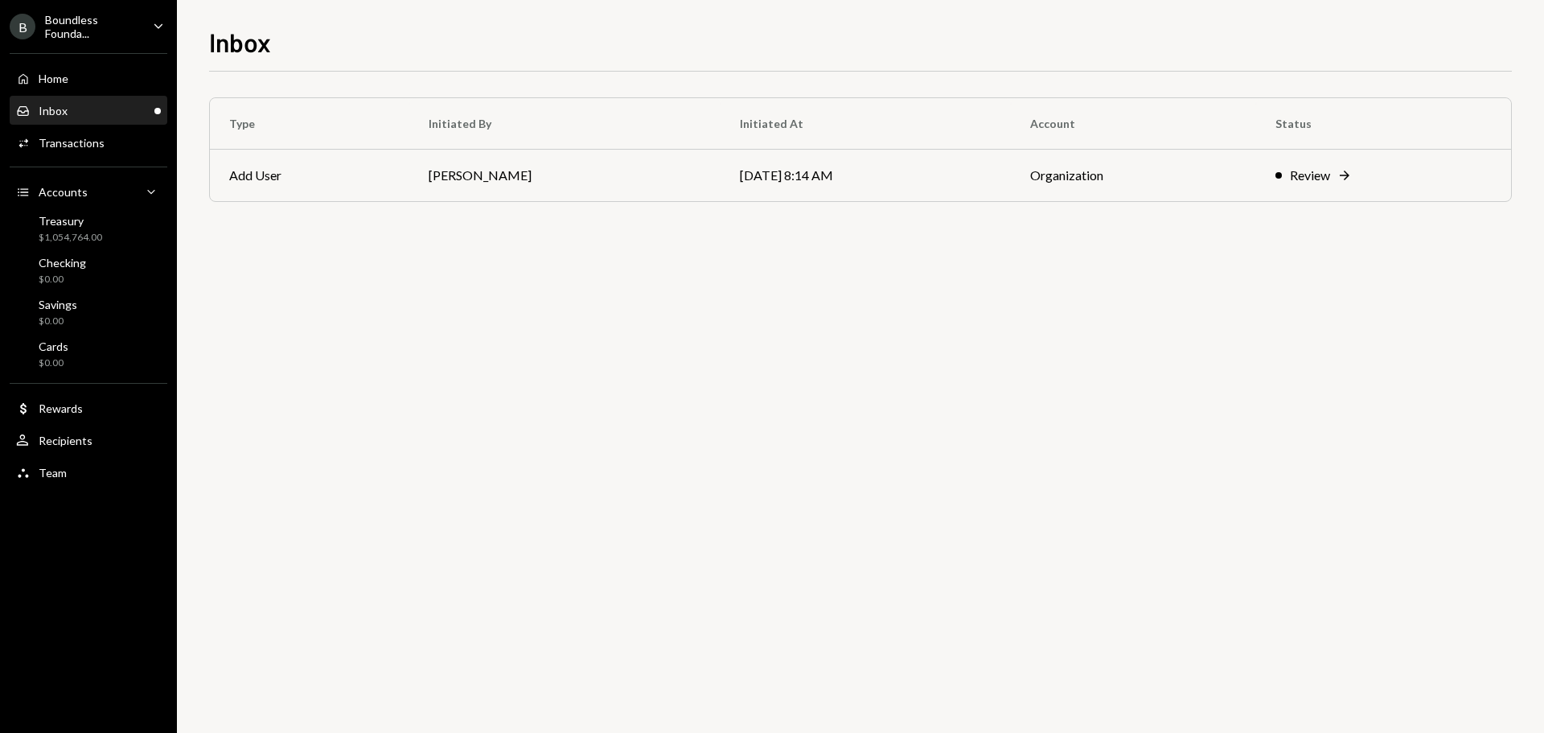
click at [144, 23] on div "B Boundless Founda... Caret Down" at bounding box center [88, 26] width 177 height 27
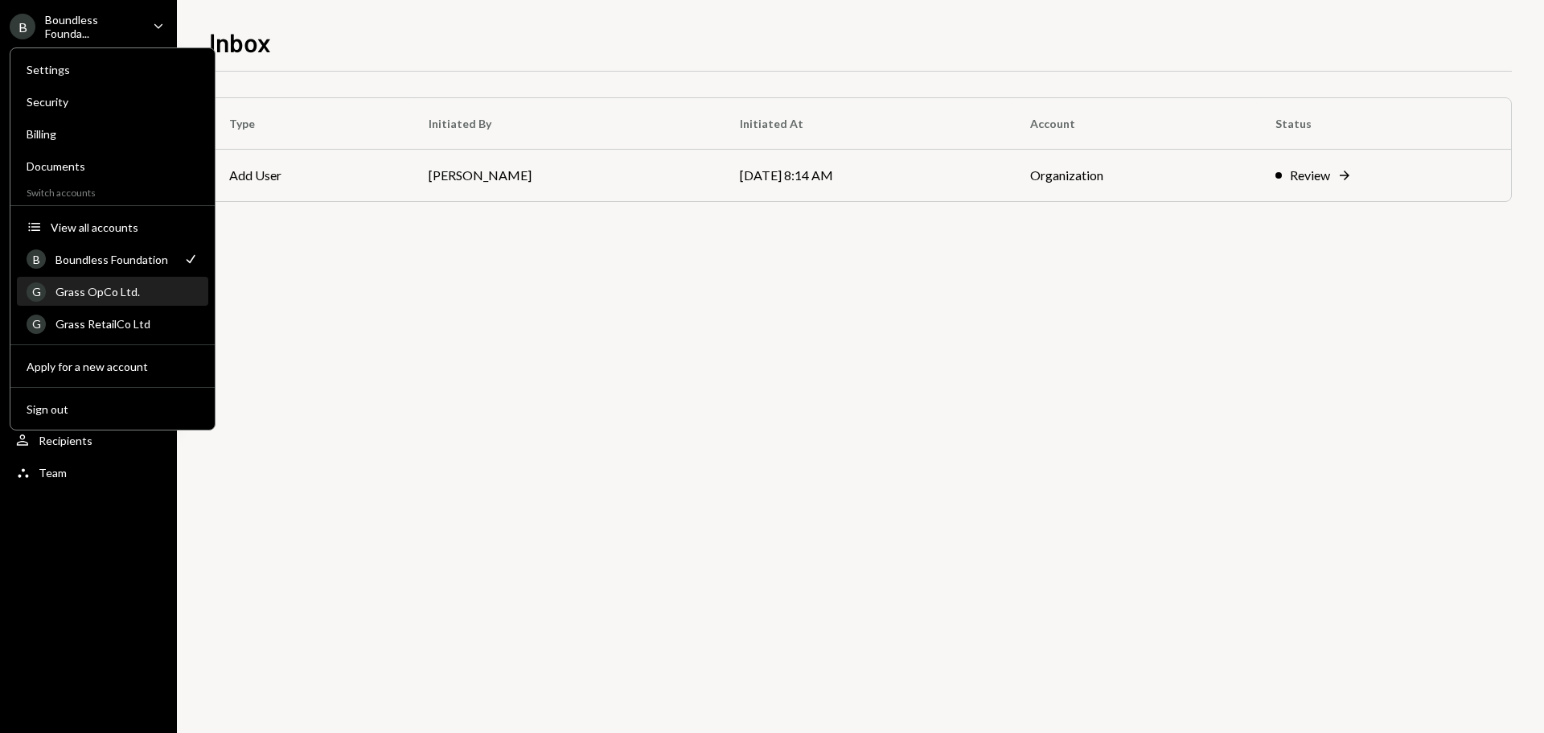
click at [109, 292] on div "Grass OpCo Ltd." at bounding box center [126, 292] width 143 height 14
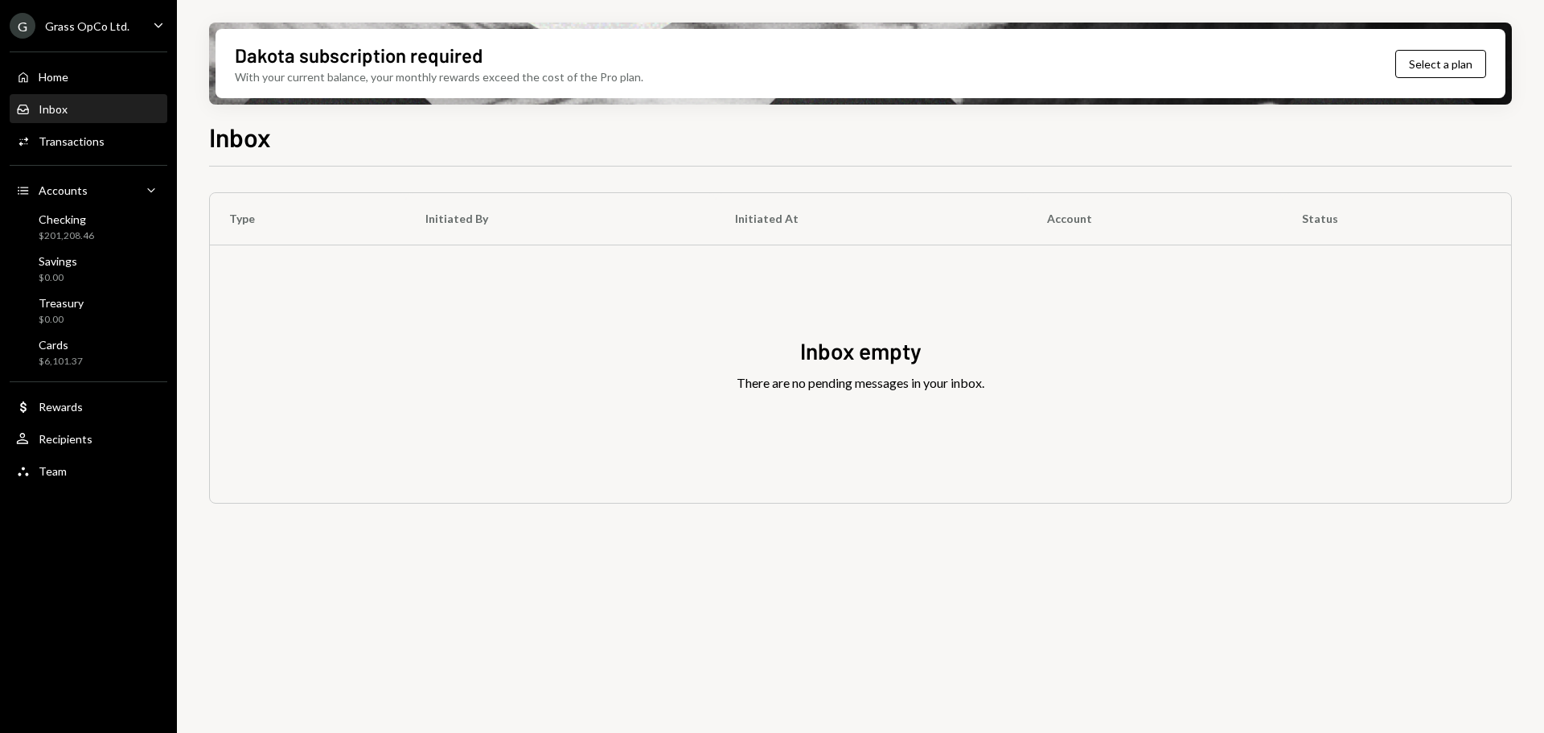
click at [129, 23] on div "G Grass OpCo Ltd. Caret Down" at bounding box center [88, 26] width 177 height 26
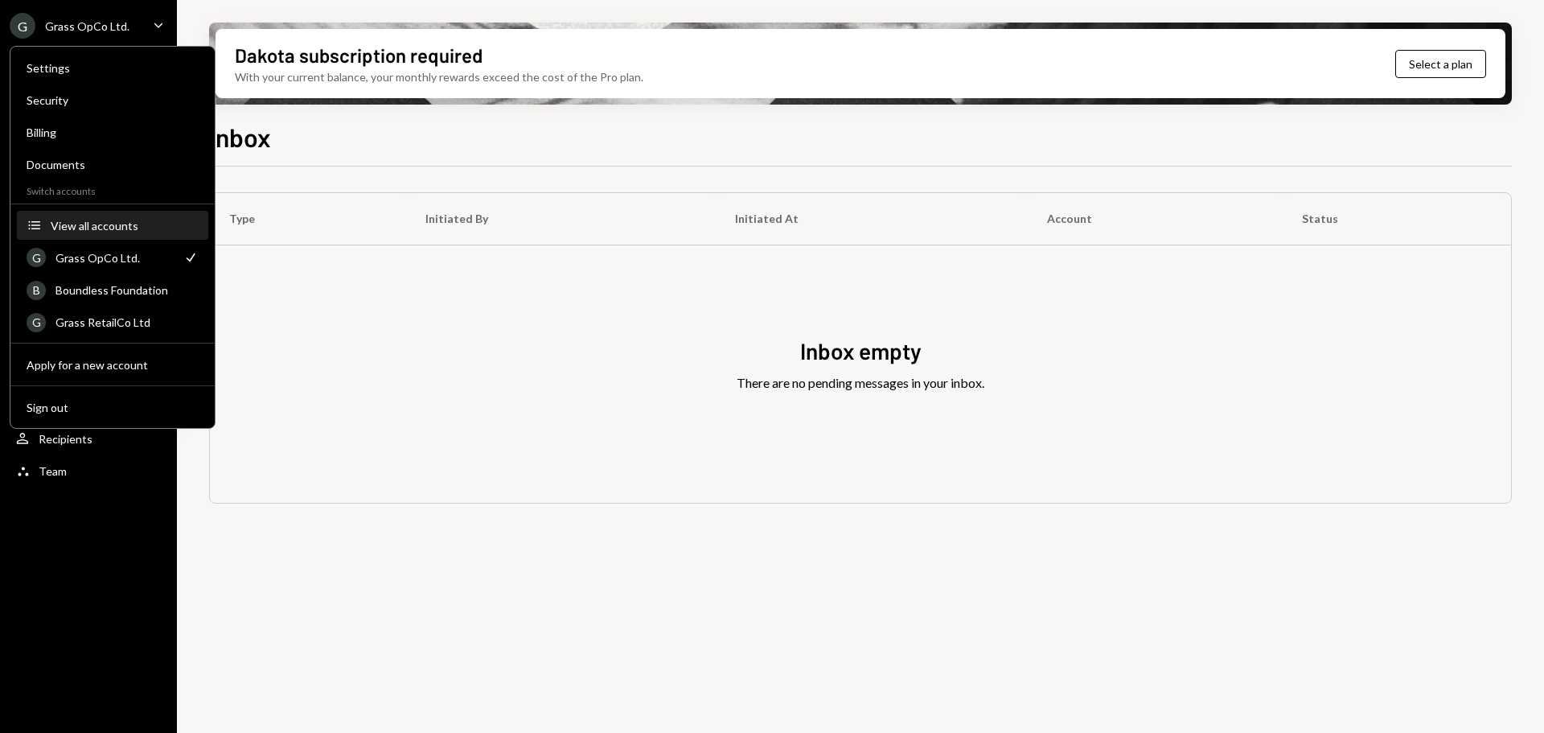
click at [115, 236] on button "Accounts View all accounts" at bounding box center [112, 225] width 191 height 29
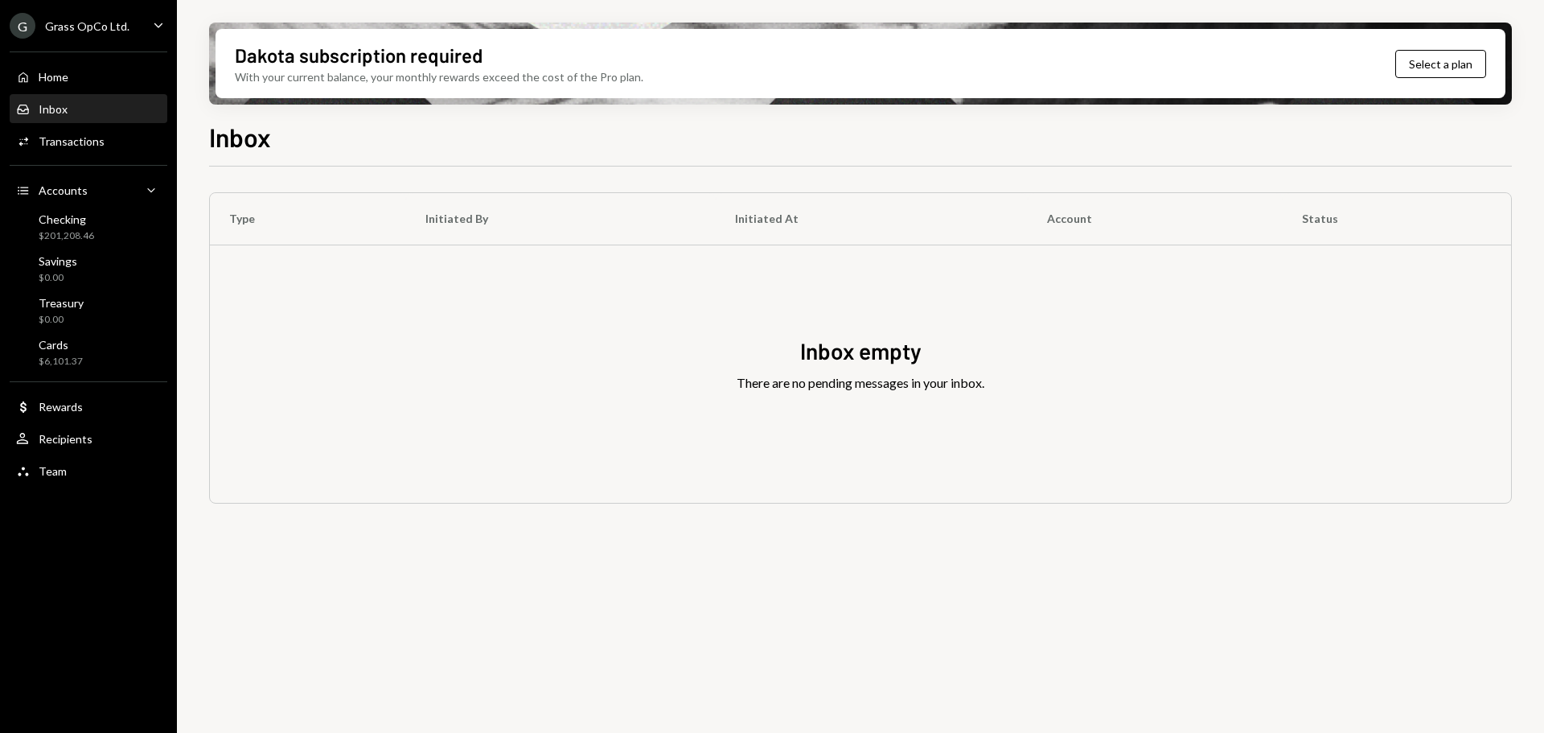
click at [82, 33] on div "G Grass OpCo Ltd." at bounding box center [70, 26] width 120 height 26
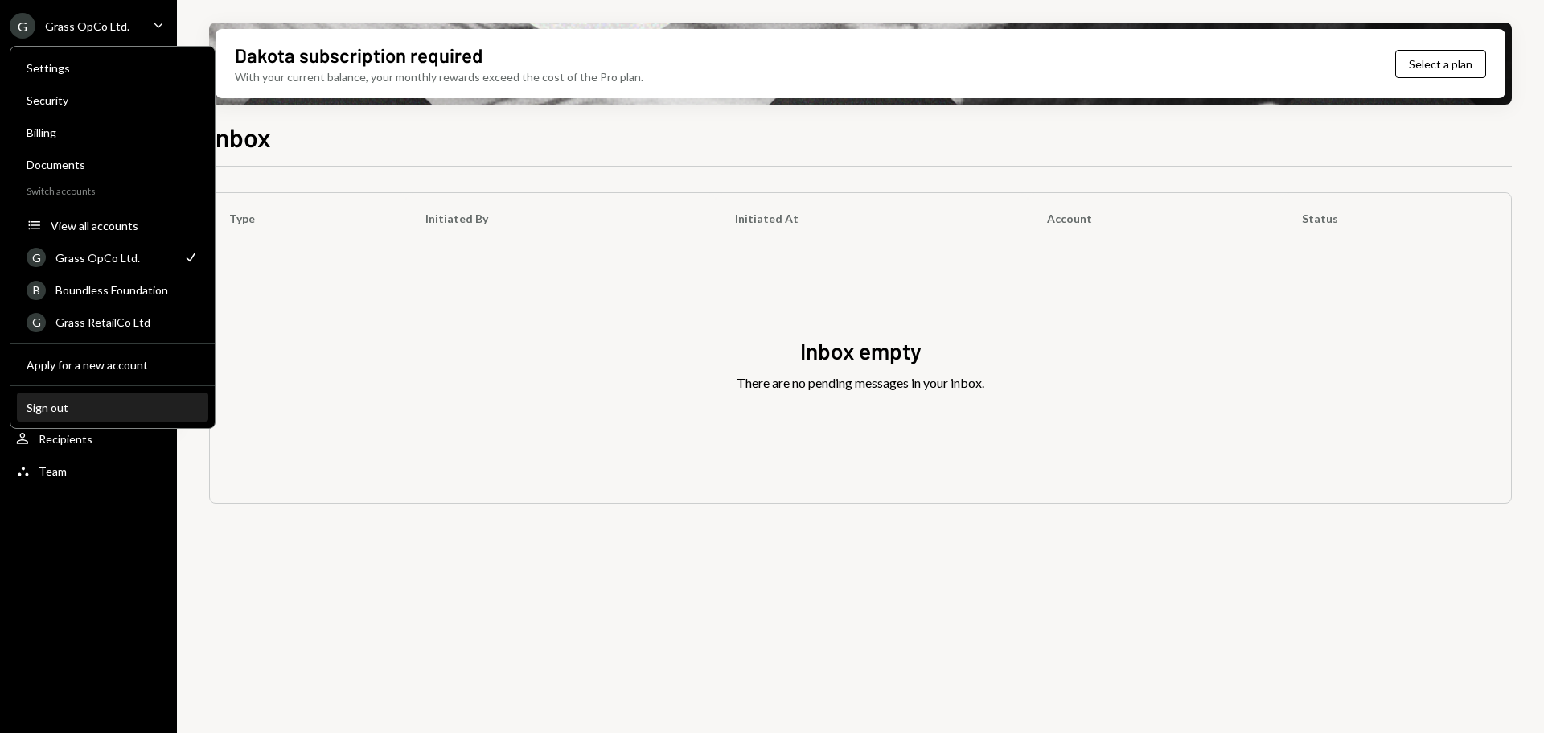
click at [64, 403] on div "Sign out" at bounding box center [113, 407] width 172 height 14
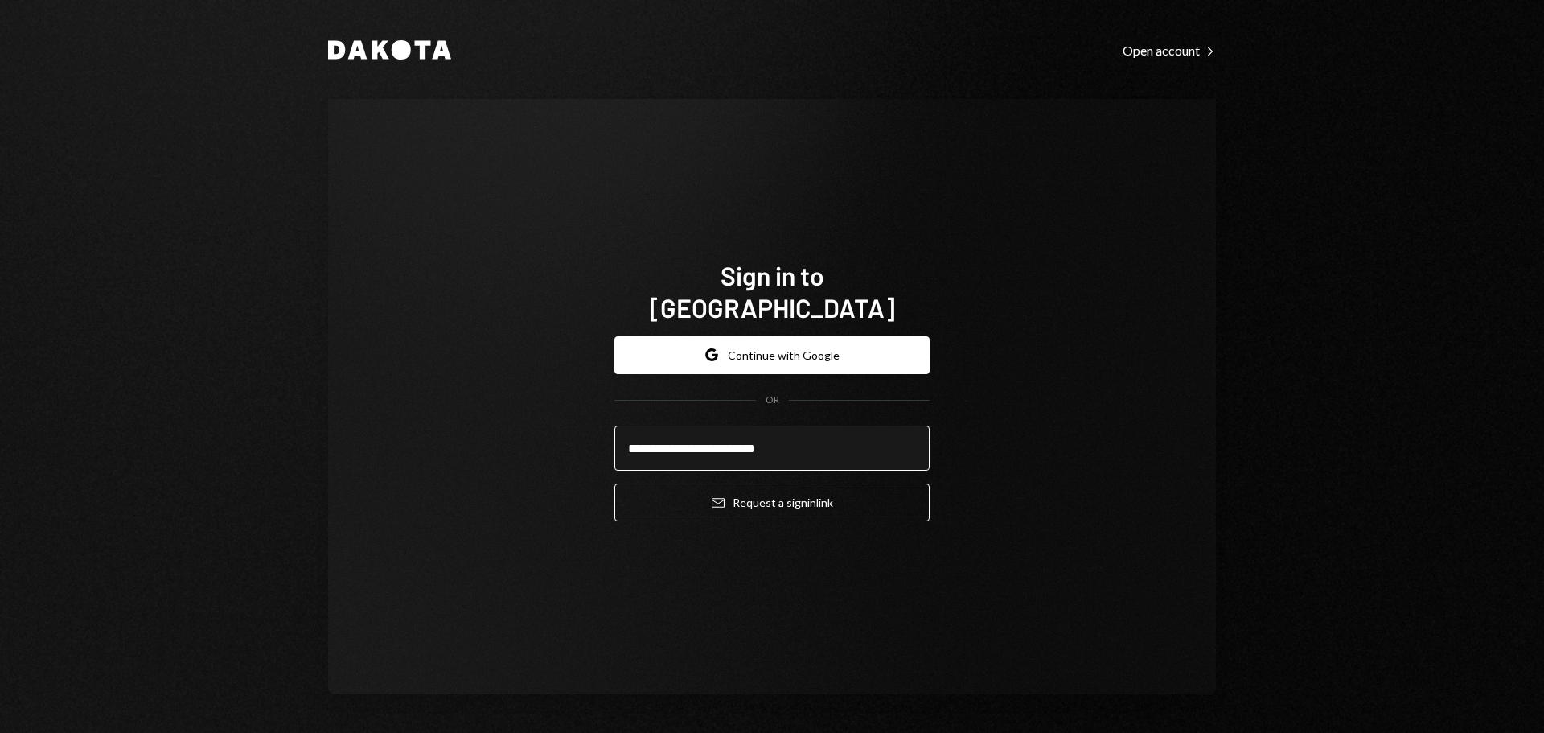
click at [653, 432] on input "**********" at bounding box center [771, 447] width 315 height 45
type input "**********"
click at [1139, 520] on div "**********" at bounding box center [772, 396] width 888 height 595
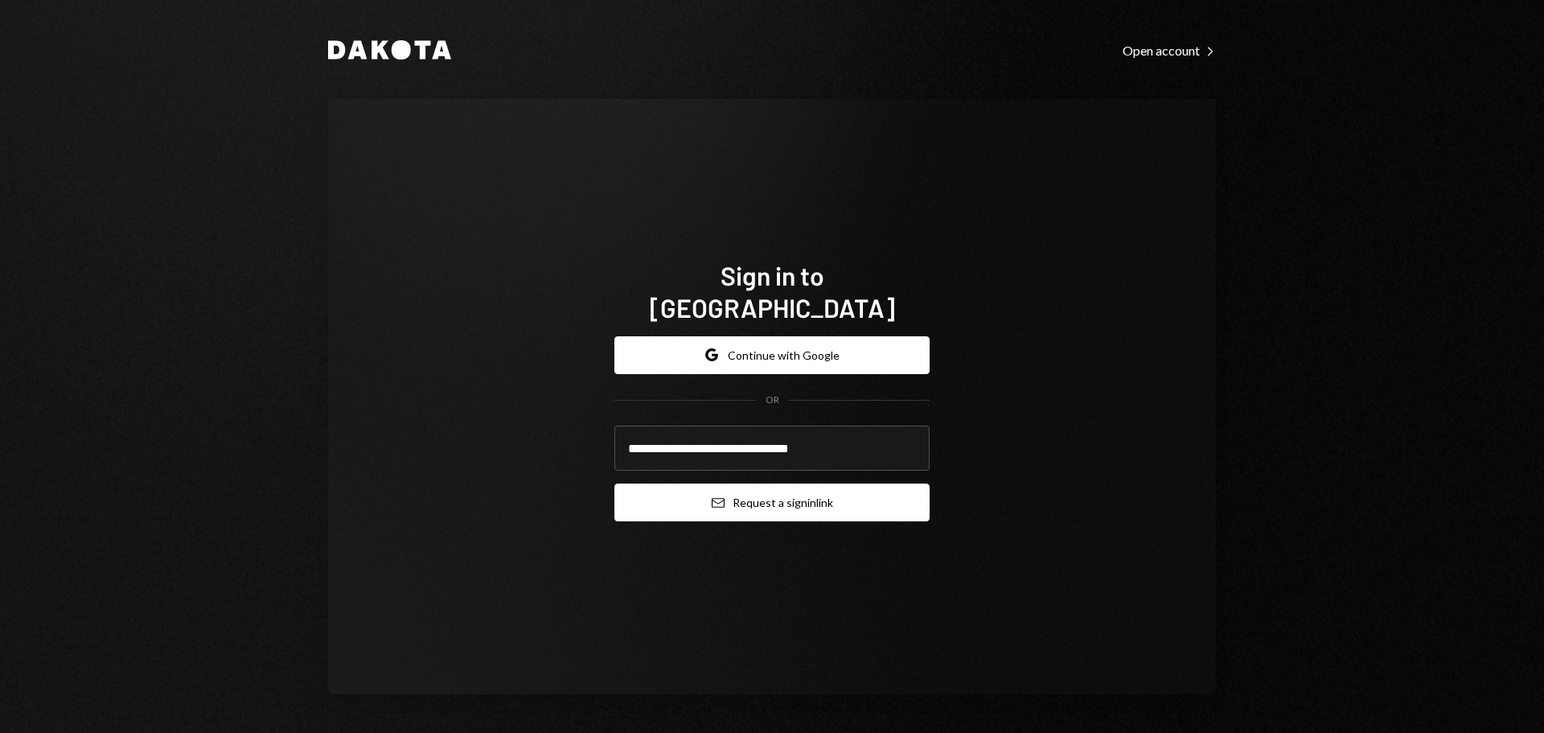
click at [776, 496] on button "Email Request a sign in link" at bounding box center [771, 502] width 315 height 38
